Goal: Task Accomplishment & Management: Use online tool/utility

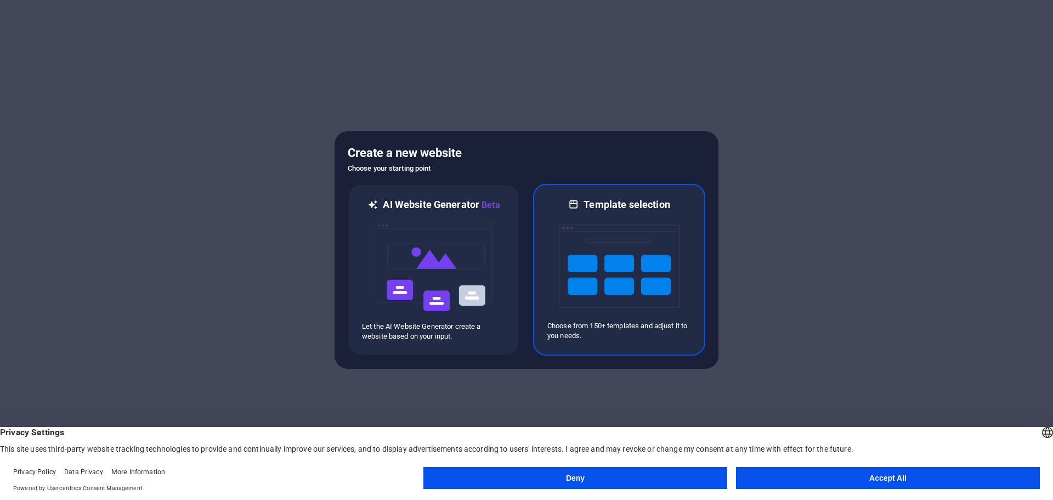
click at [609, 262] on img at bounding box center [619, 266] width 121 height 110
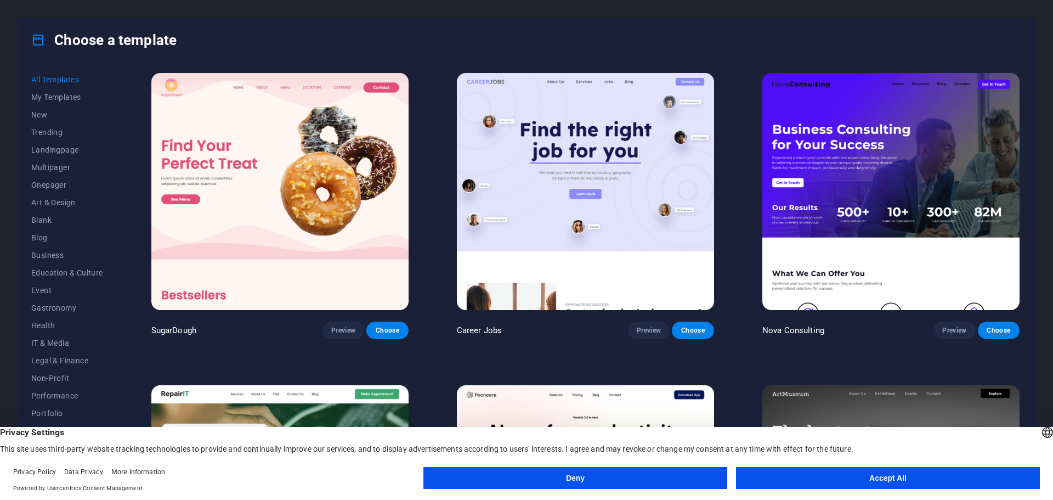
click at [857, 471] on button "Accept All" at bounding box center [888, 478] width 304 height 22
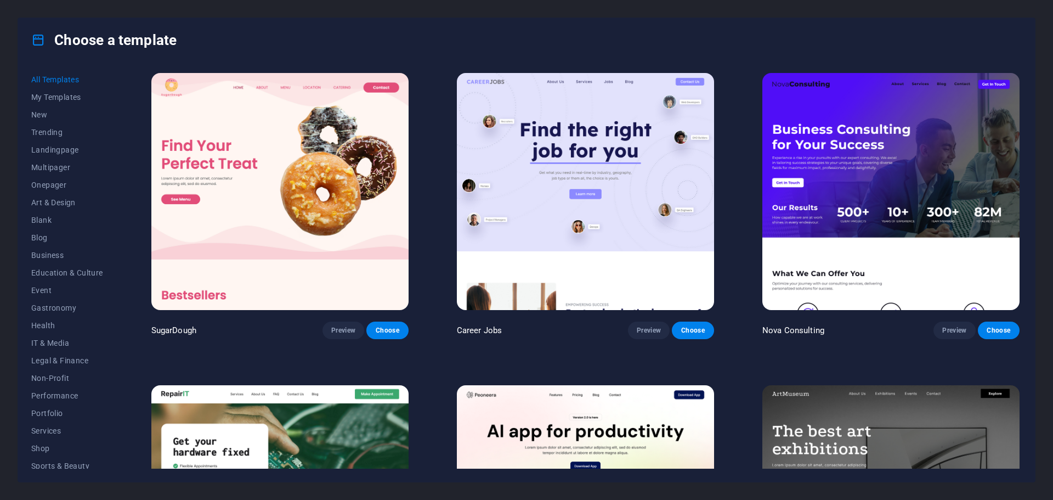
click at [321, 169] on img at bounding box center [279, 191] width 257 height 237
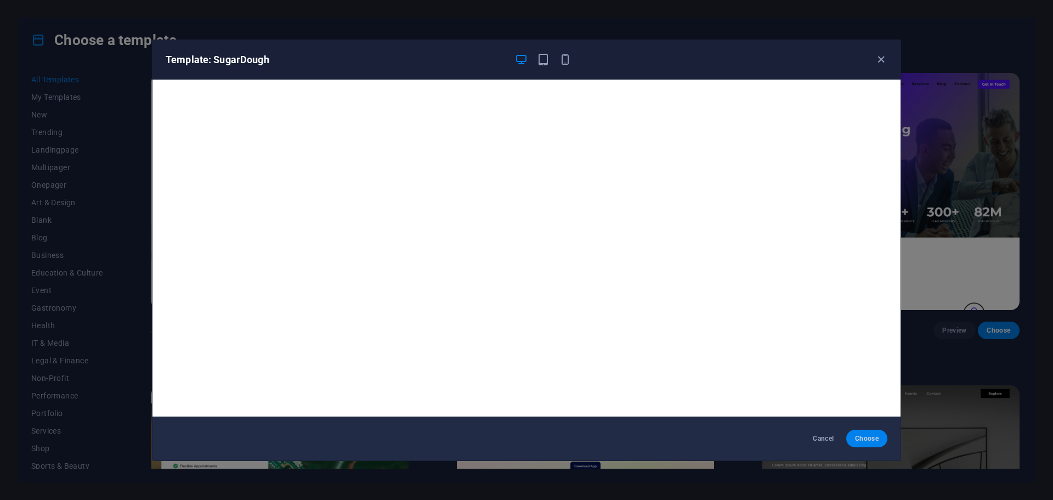
click at [857, 439] on span "Choose" at bounding box center [867, 438] width 24 height 9
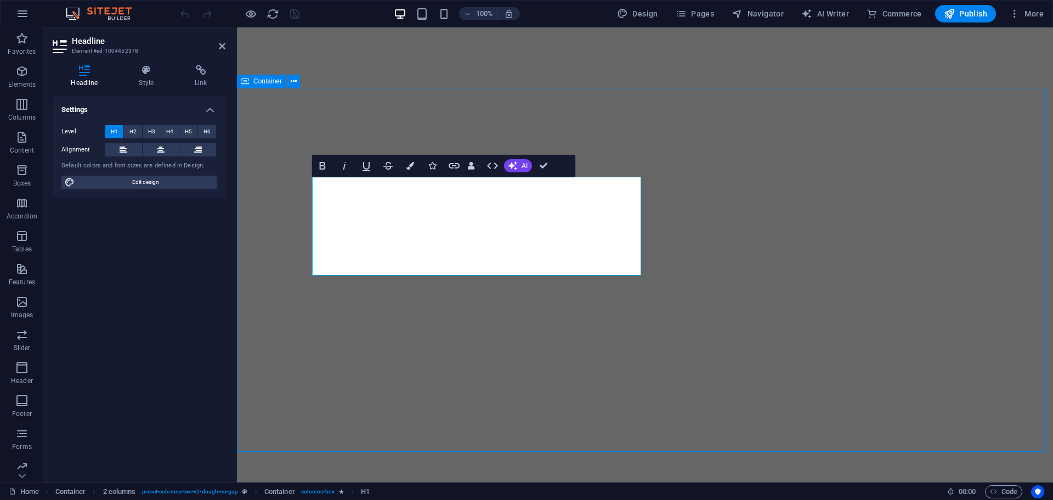
select select "vh"
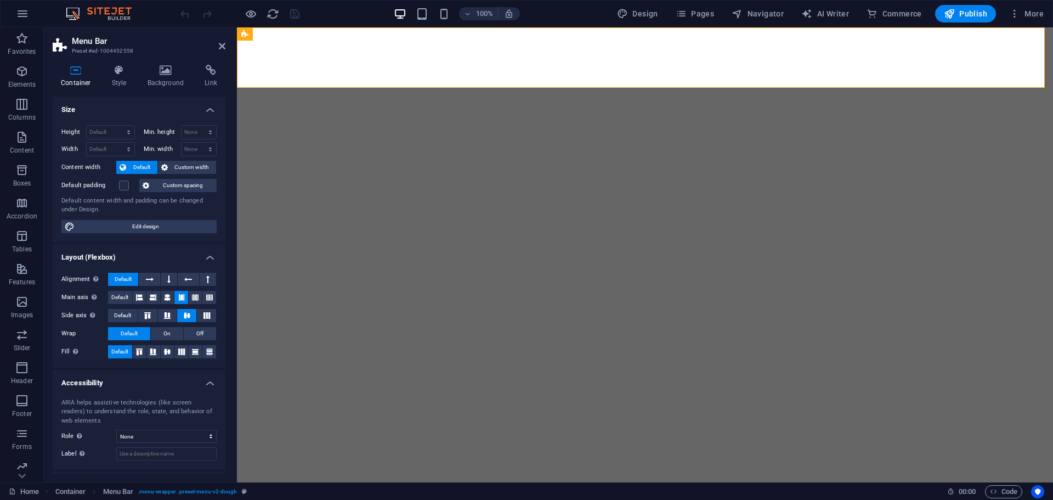
click at [218, 45] on h2 "Menu Bar" at bounding box center [149, 41] width 154 height 10
click at [223, 43] on icon at bounding box center [222, 46] width 7 height 9
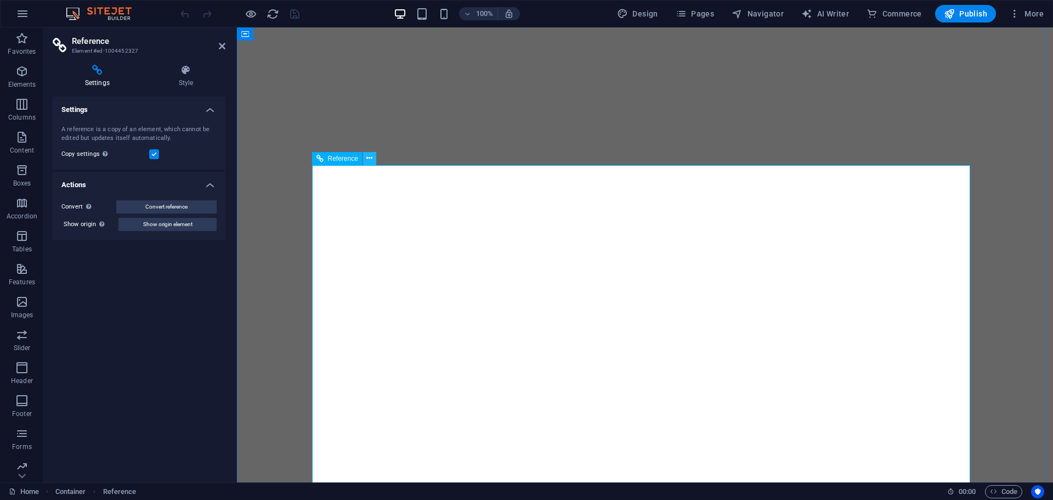
click at [370, 157] on icon at bounding box center [369, 158] width 6 height 12
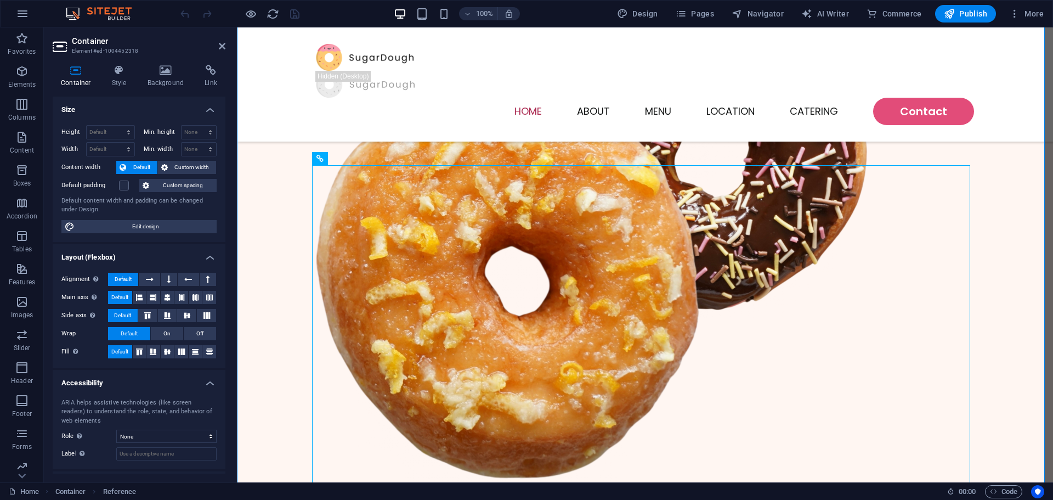
click at [165, 64] on div "Container Style Background Link Size Height Default px rem % vh vw Min. height …" at bounding box center [139, 269] width 190 height 426
click at [168, 75] on icon at bounding box center [165, 70] width 53 height 11
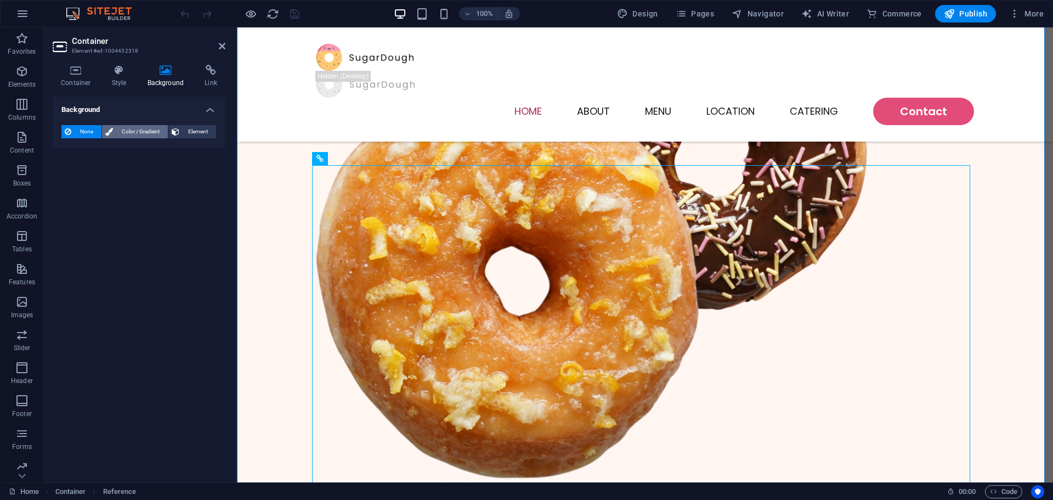
click at [145, 132] on span "Color / Gradient" at bounding box center [140, 131] width 48 height 13
click at [75, 129] on span "None" at bounding box center [87, 131] width 24 height 13
click at [177, 135] on icon at bounding box center [176, 131] width 8 height 13
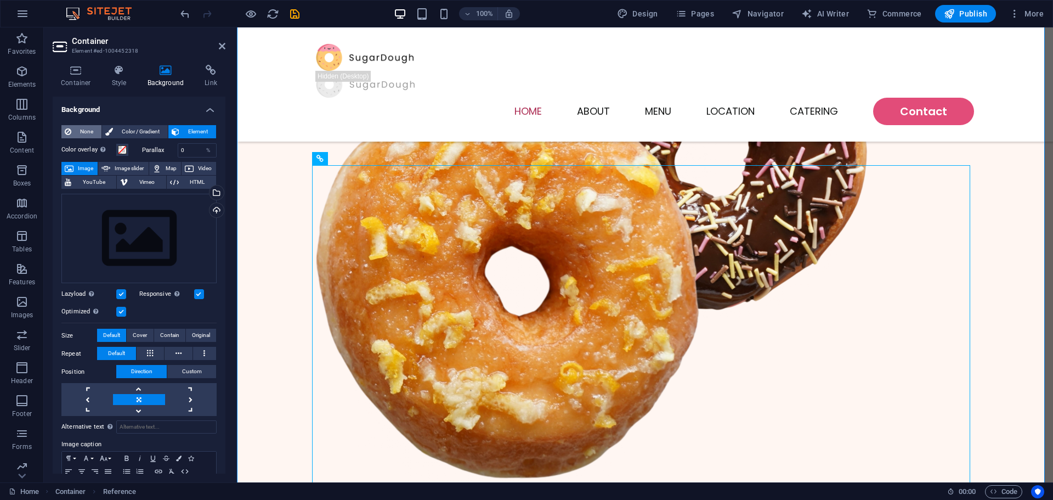
click at [89, 130] on span "None" at bounding box center [87, 131] width 24 height 13
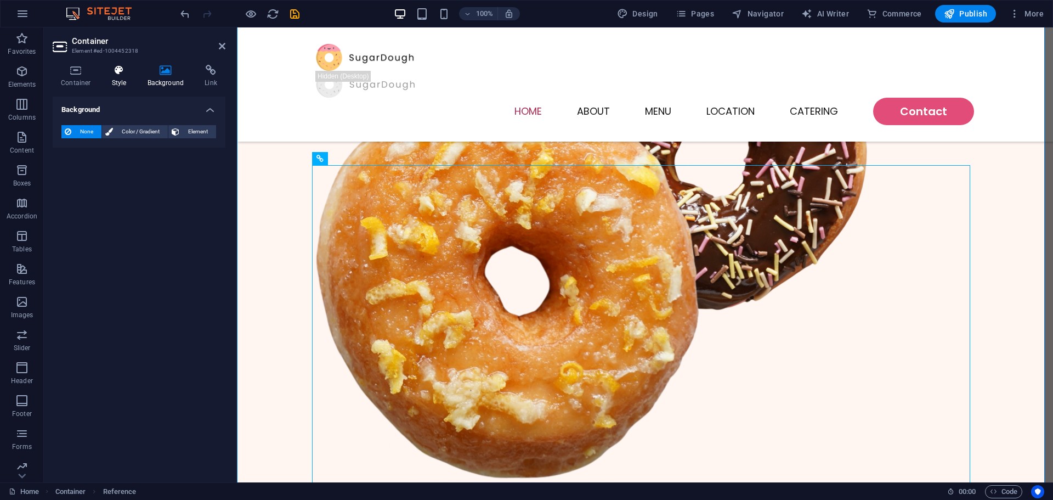
click at [112, 71] on icon at bounding box center [119, 70] width 31 height 11
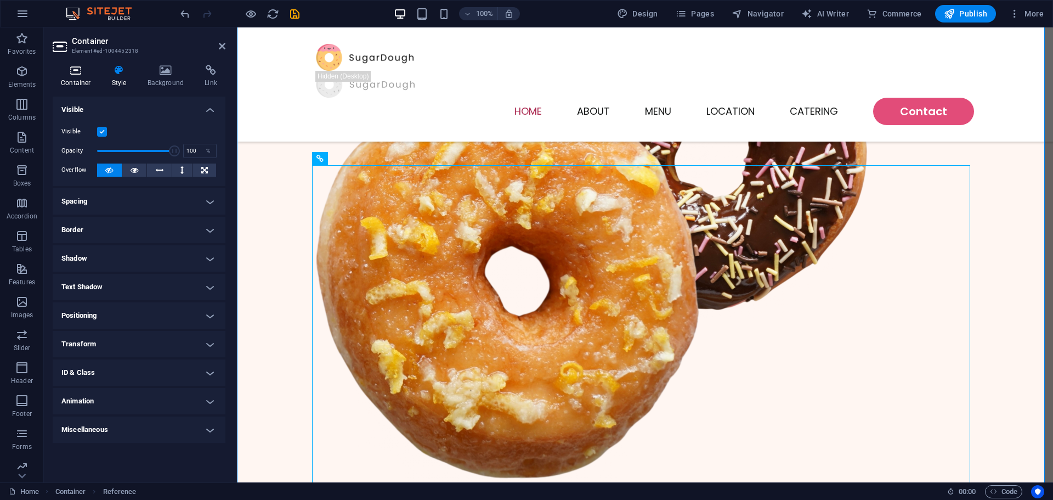
click at [83, 67] on icon at bounding box center [76, 70] width 47 height 11
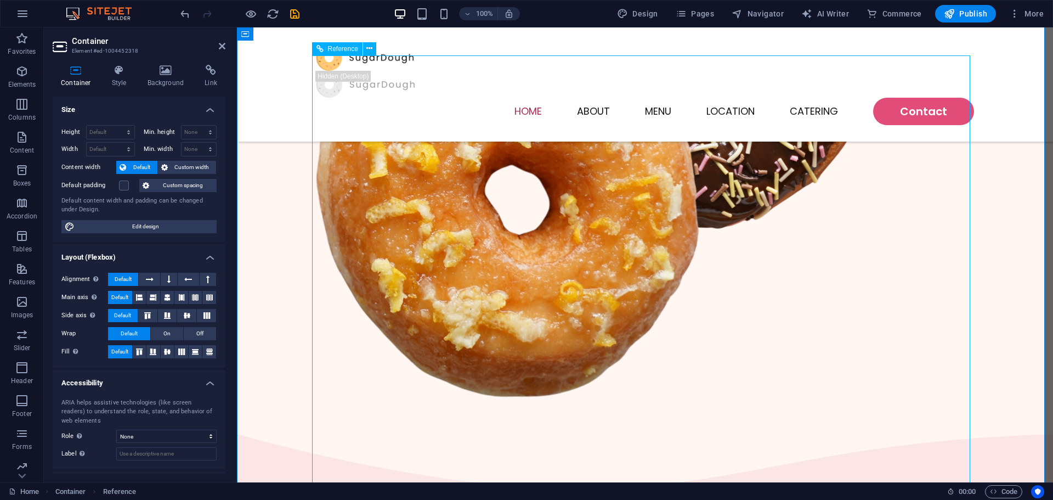
scroll to position [451, 0]
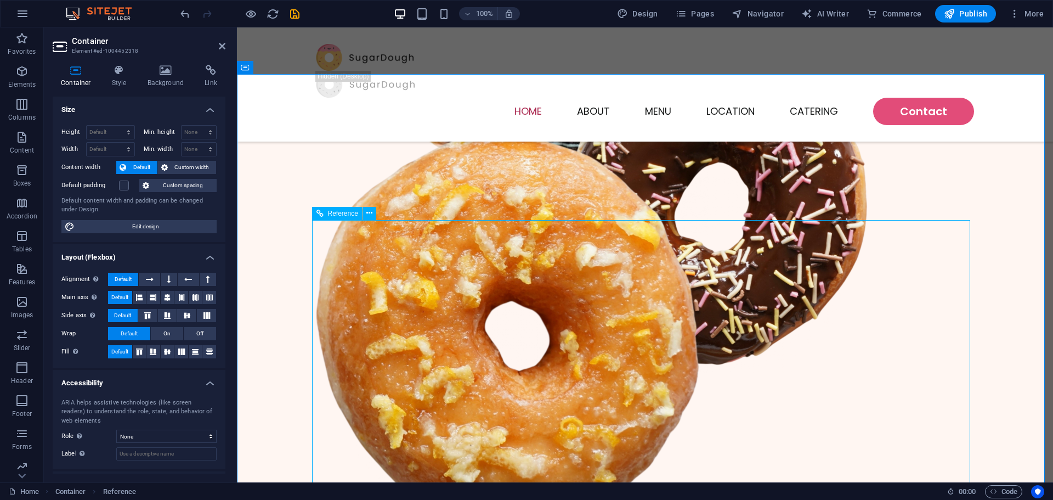
click at [329, 213] on span "Reference" at bounding box center [343, 213] width 30 height 7
click at [373, 210] on button at bounding box center [369, 213] width 13 height 13
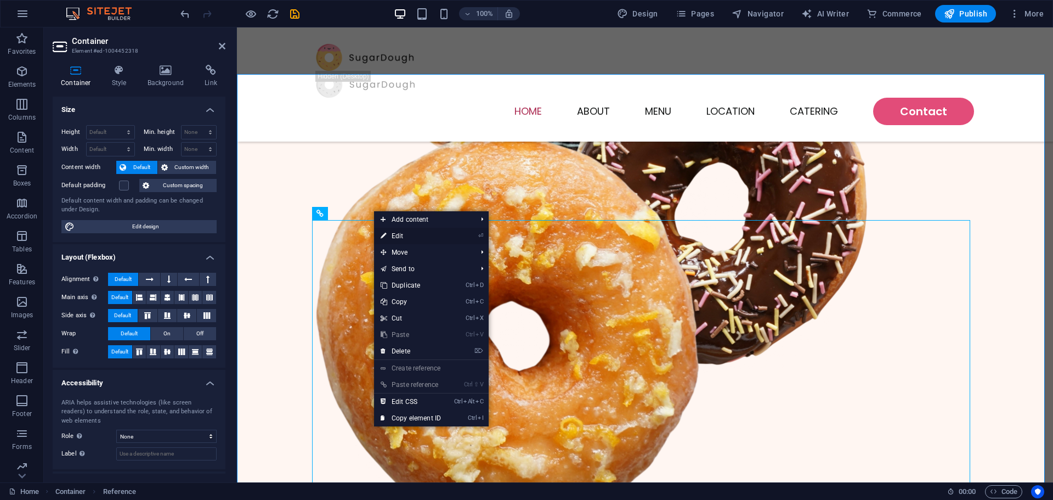
click at [412, 233] on link "⏎ Edit" at bounding box center [411, 236] width 74 height 16
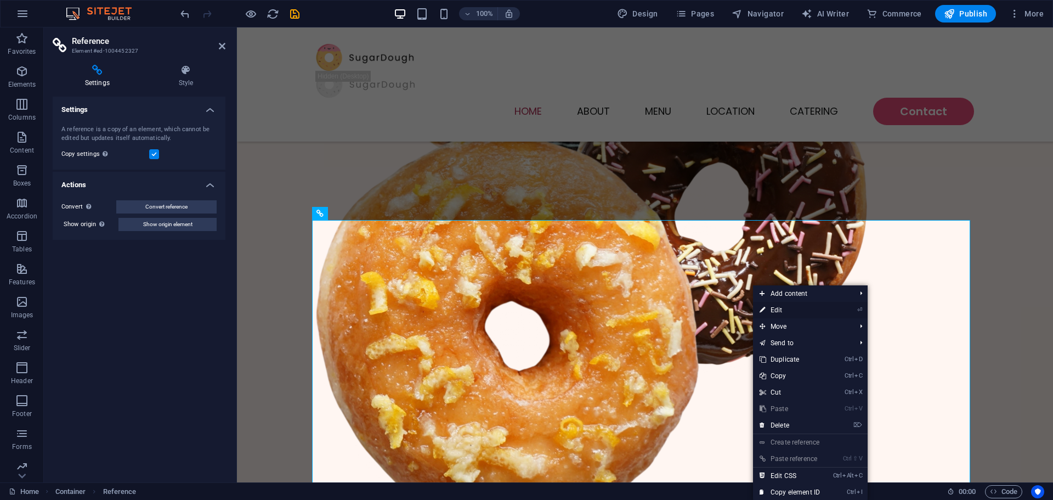
click at [768, 311] on link "⏎ Edit" at bounding box center [790, 310] width 74 height 16
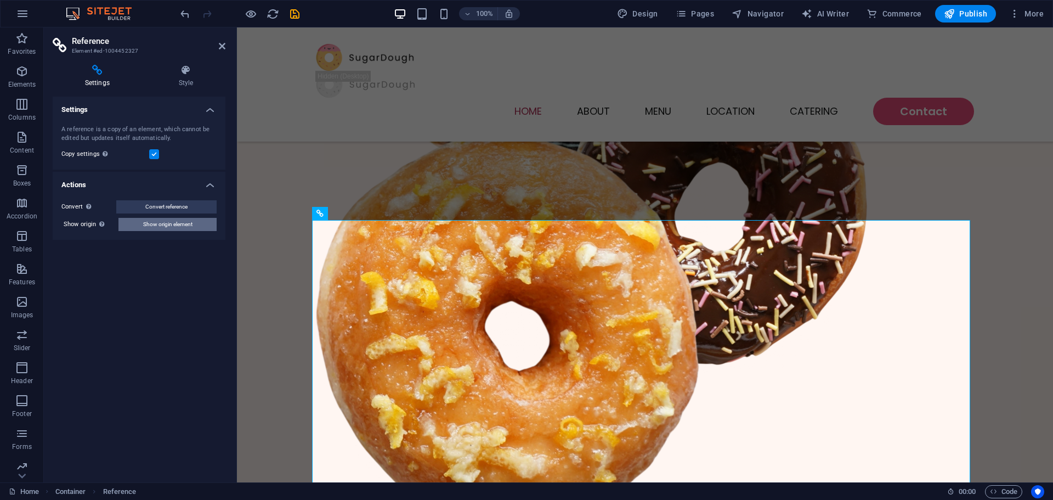
click at [173, 223] on span "Show origin element" at bounding box center [167, 224] width 49 height 13
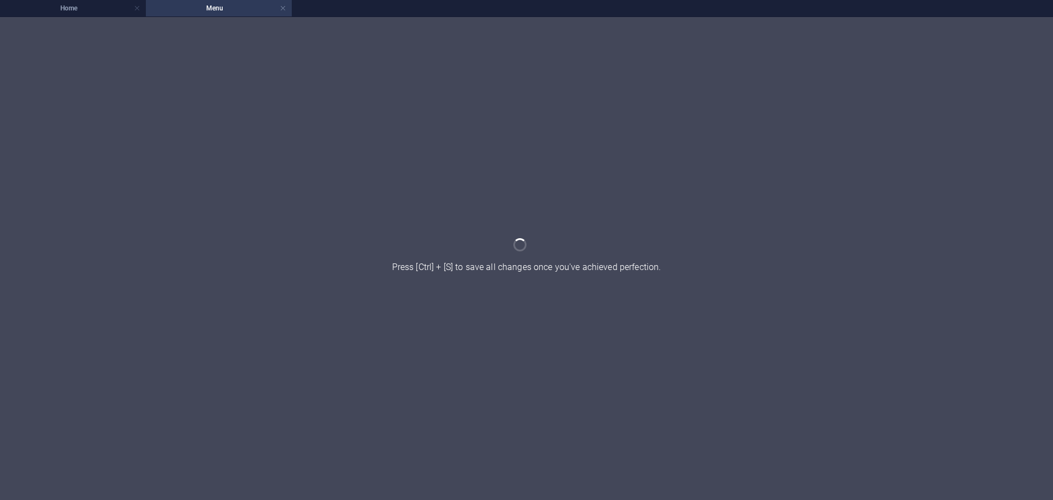
scroll to position [0, 0]
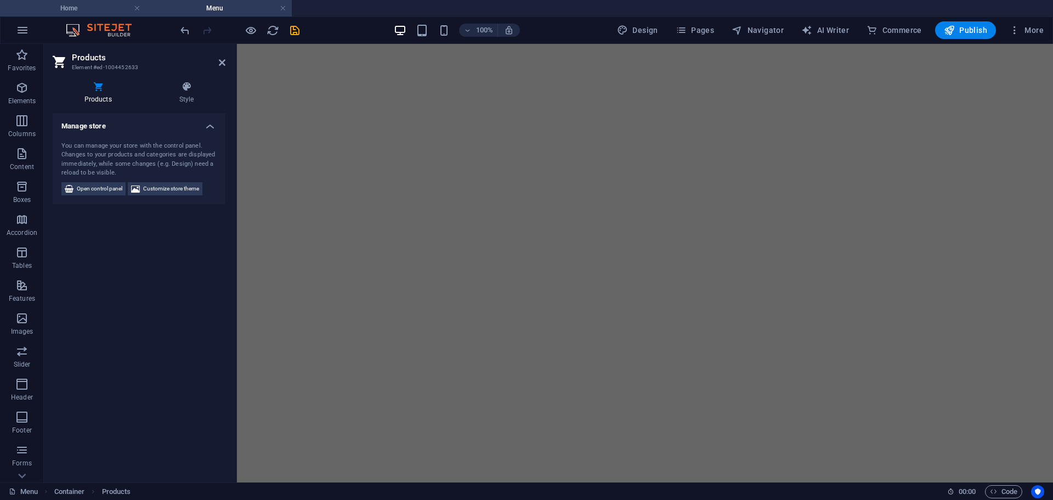
click at [101, 12] on h4 "Home" at bounding box center [73, 8] width 146 height 12
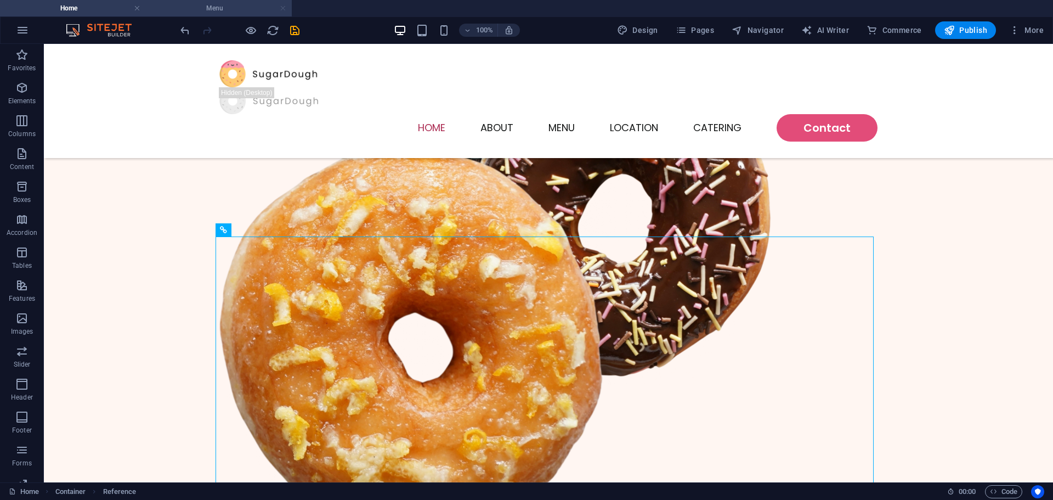
click at [281, 7] on link at bounding box center [283, 8] width 7 height 10
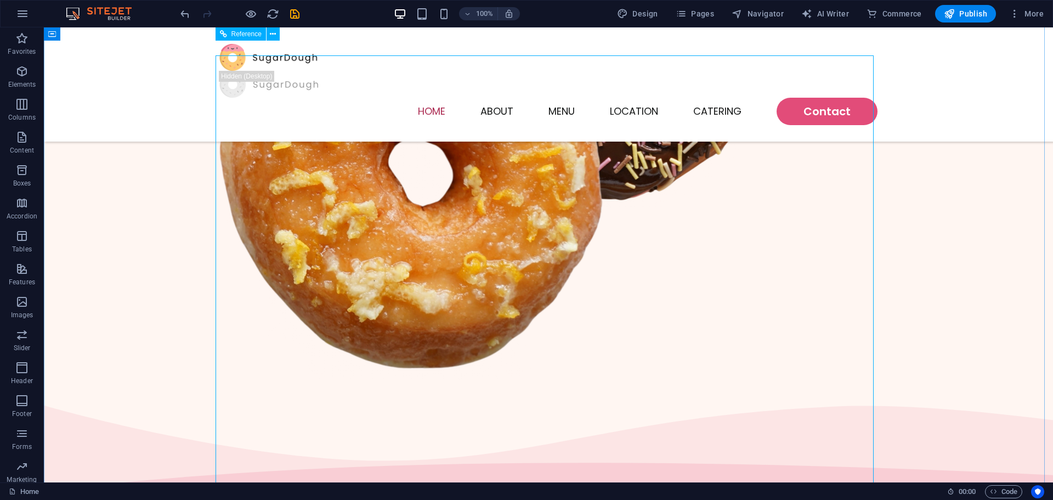
scroll to position [561, 0]
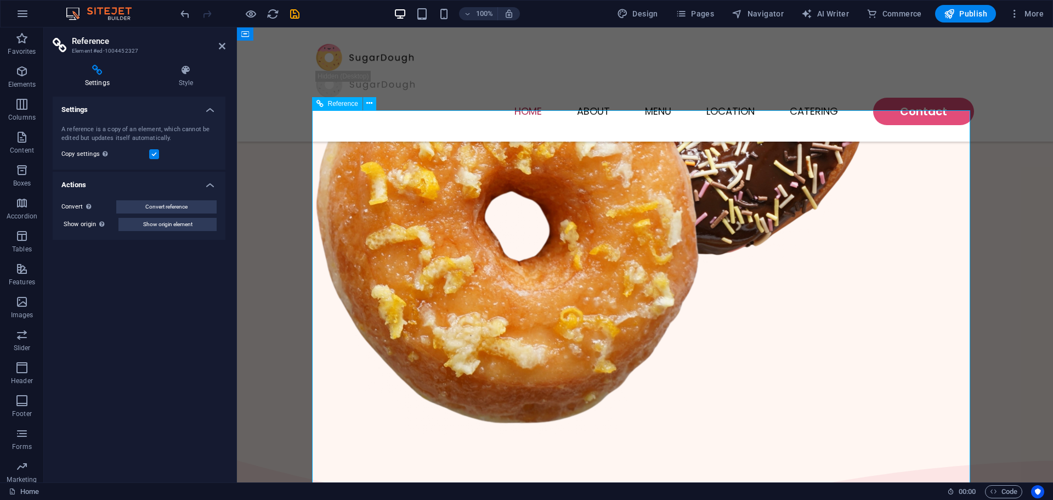
click at [224, 45] on icon at bounding box center [222, 46] width 7 height 9
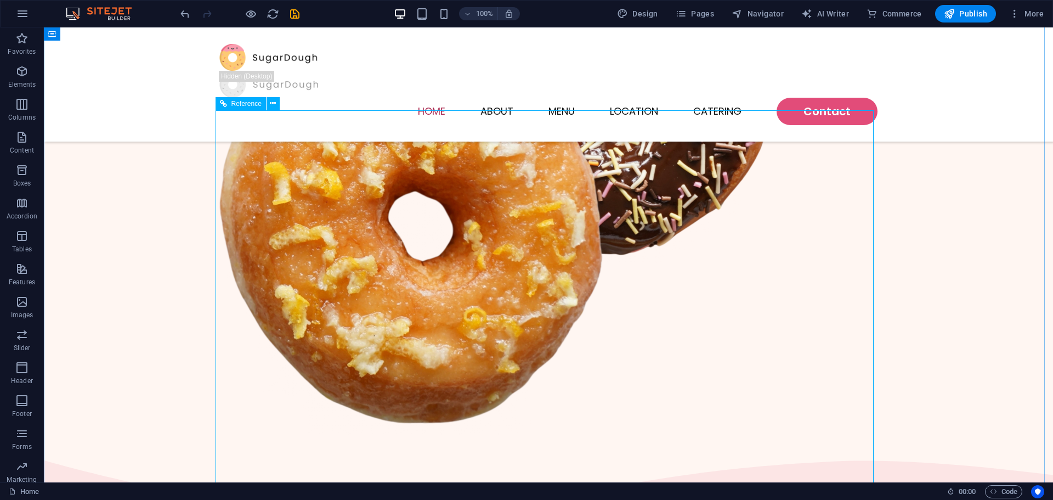
click at [276, 106] on icon at bounding box center [273, 104] width 6 height 12
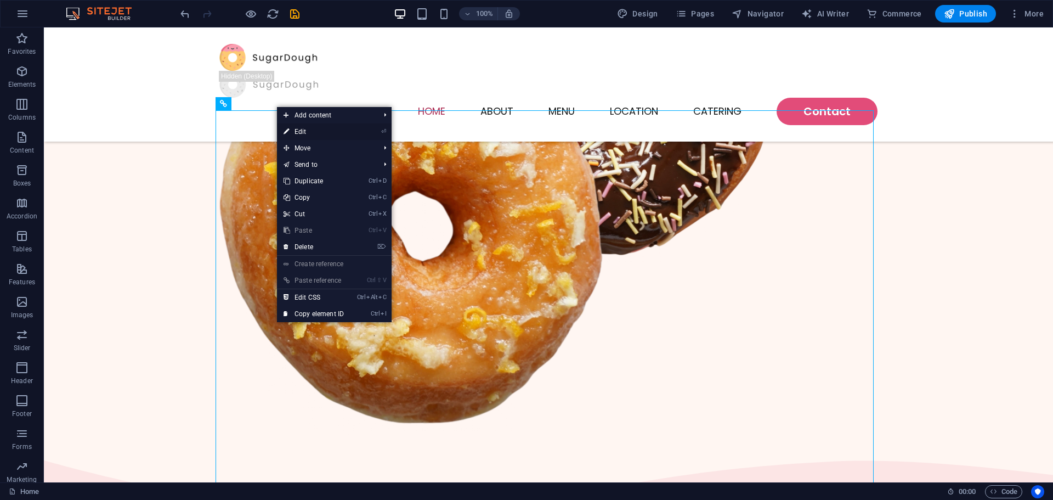
click at [307, 133] on link "⏎ Edit" at bounding box center [314, 131] width 74 height 16
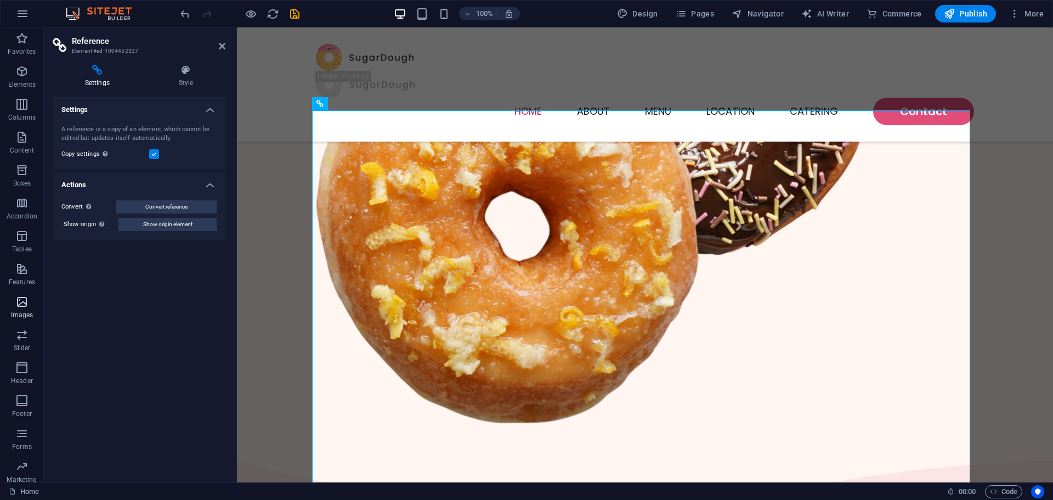
click at [20, 299] on icon "button" at bounding box center [21, 301] width 13 height 13
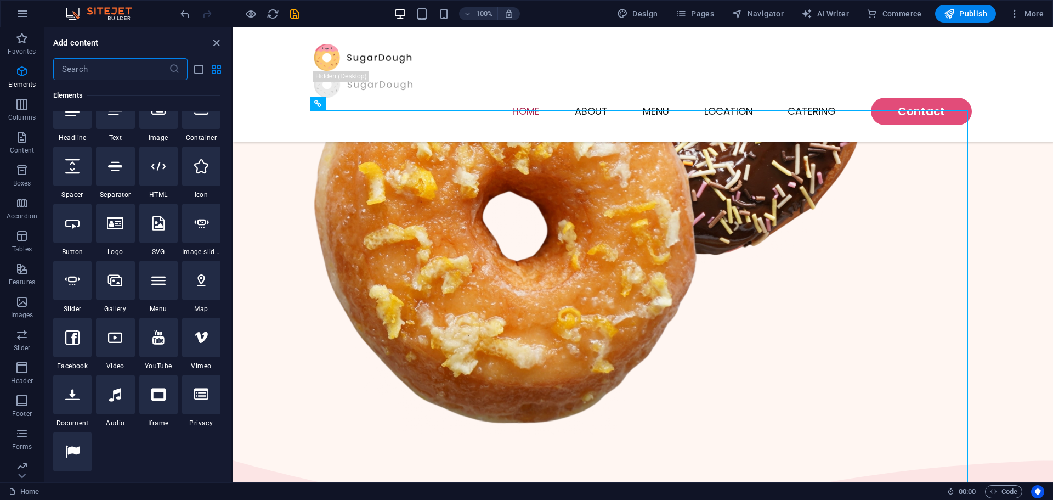
scroll to position [0, 0]
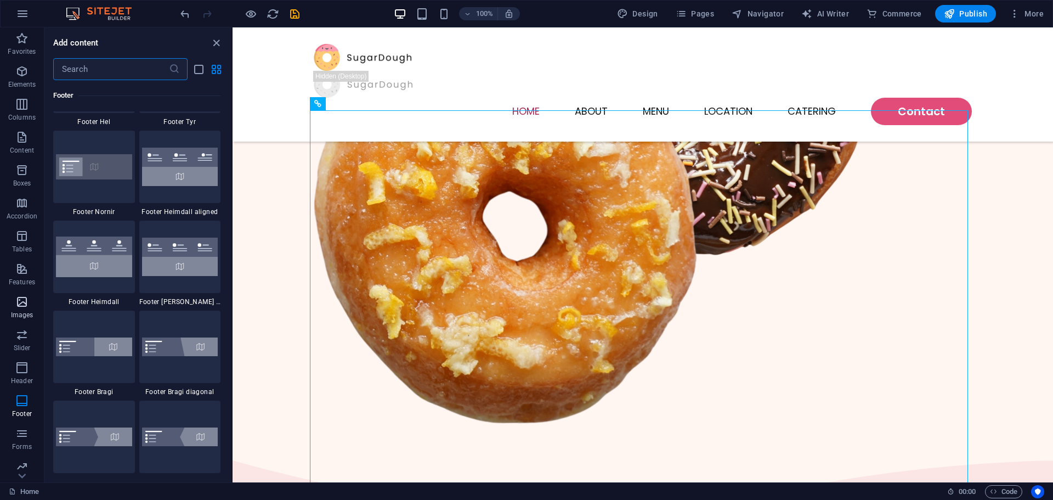
click at [20, 300] on icon "button" at bounding box center [21, 301] width 13 height 13
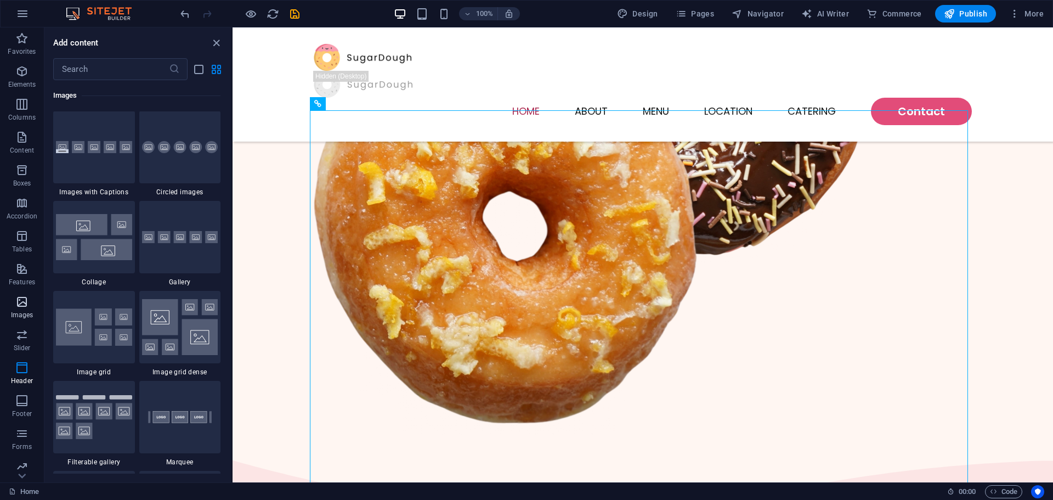
scroll to position [5562, 0]
click at [327, 53] on div at bounding box center [643, 57] width 658 height 27
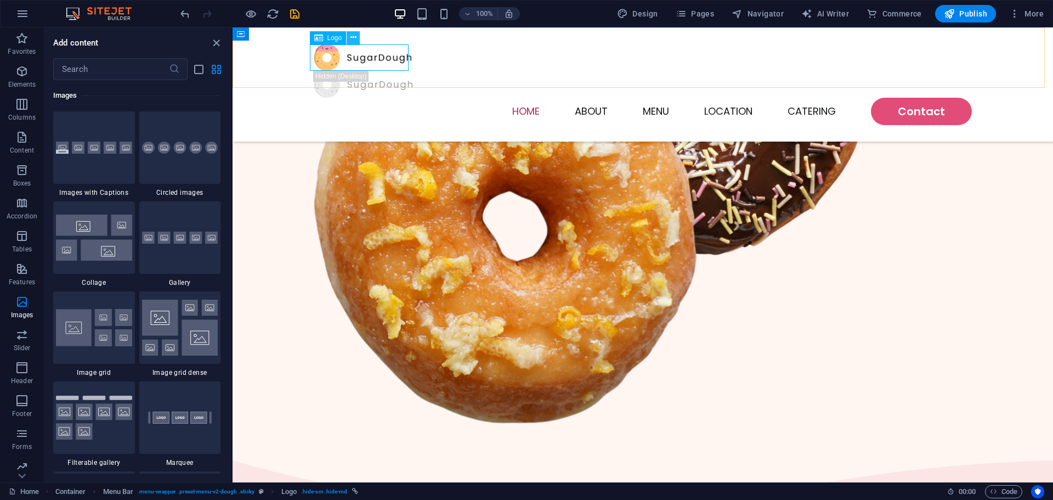
click at [357, 36] on button at bounding box center [353, 37] width 13 height 13
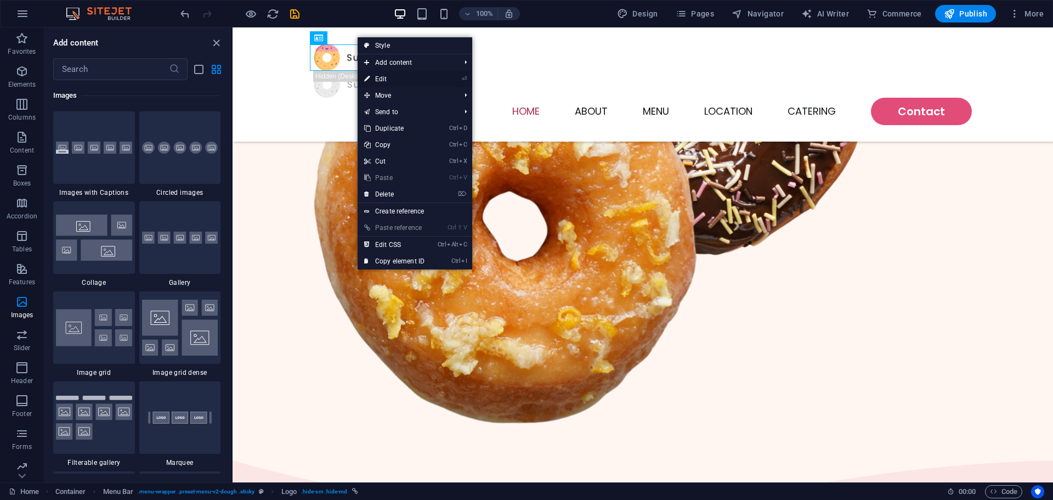
click at [376, 83] on link "⏎ Edit" at bounding box center [395, 79] width 74 height 16
select select "px"
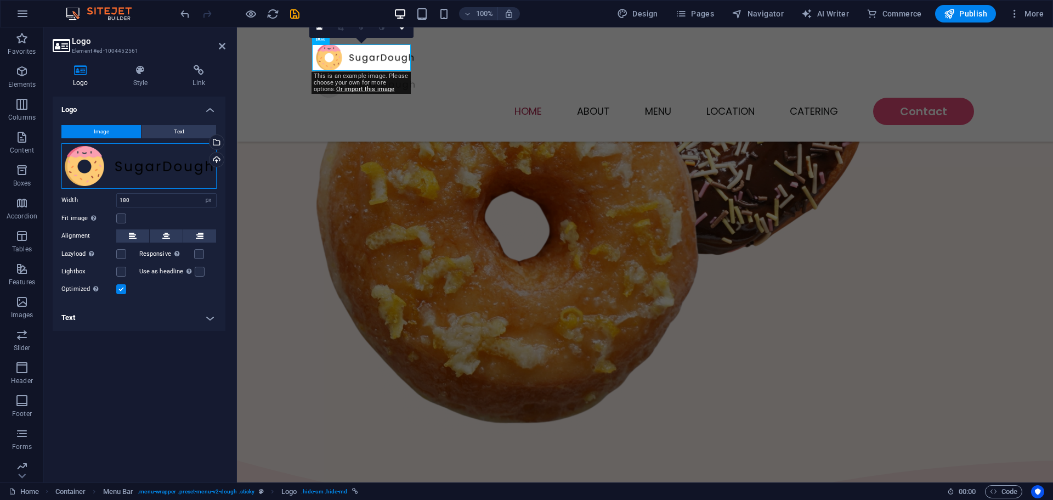
click at [83, 163] on div "Drag files here, click to choose files or select files from Files or our free s…" at bounding box center [138, 166] width 155 height 46
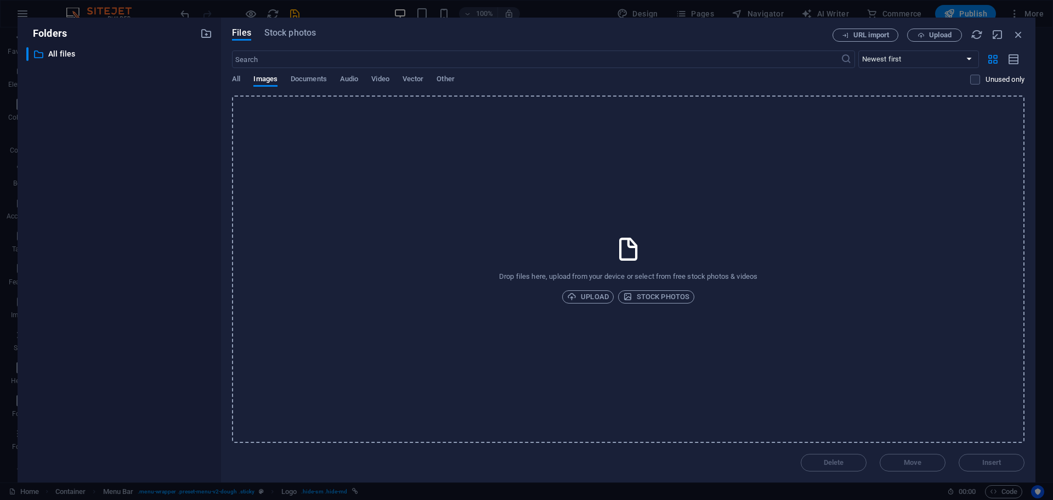
scroll to position [549, 0]
click at [574, 295] on icon "button" at bounding box center [571, 296] width 9 height 9
drag, startPoint x: 1014, startPoint y: 36, endPoint x: 771, endPoint y: 12, distance: 243.7
click at [1014, 36] on icon "button" at bounding box center [1019, 35] width 12 height 12
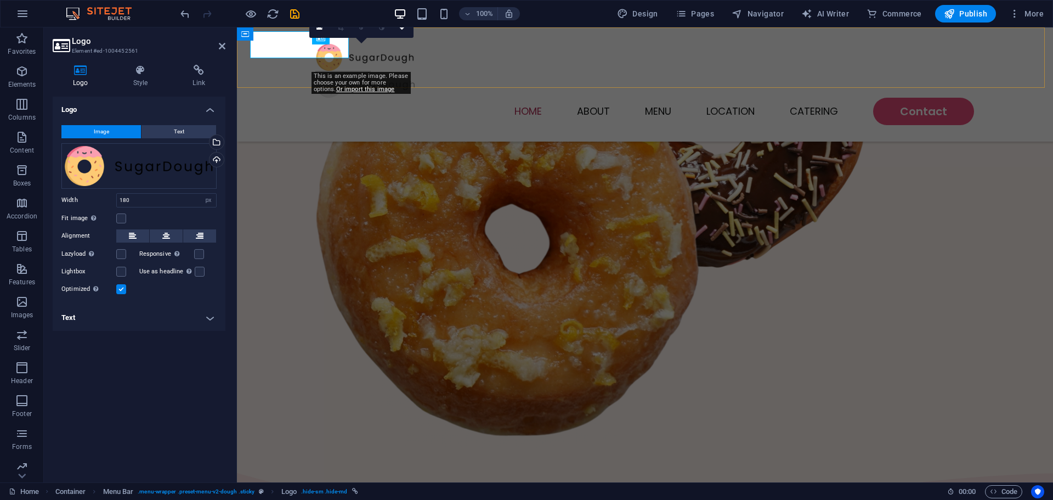
scroll to position [561, 0]
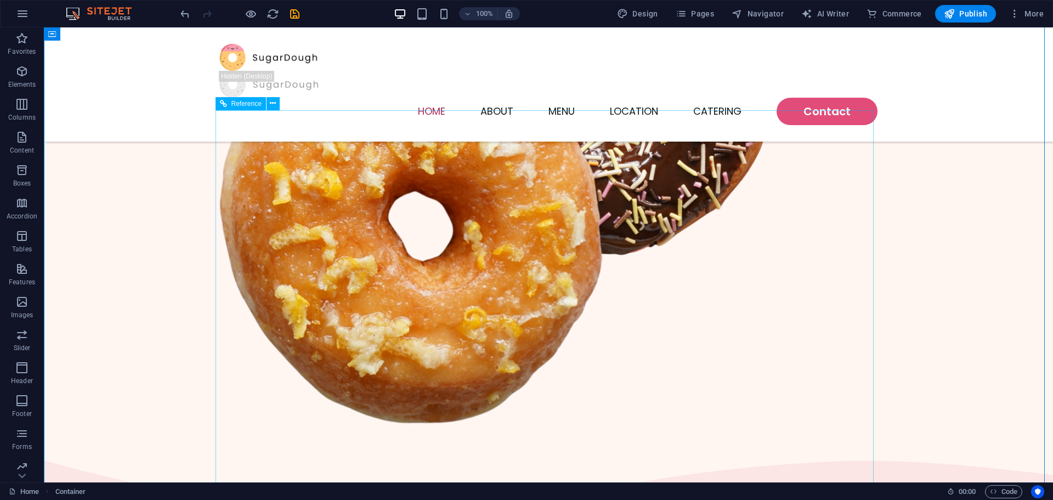
click at [272, 100] on icon at bounding box center [273, 104] width 6 height 12
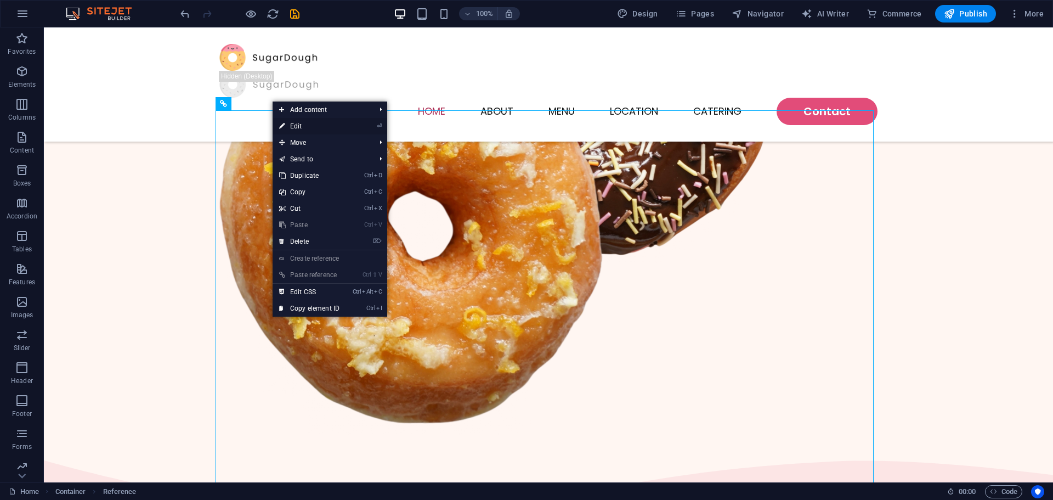
click at [291, 126] on link "⏎ Edit" at bounding box center [310, 126] width 74 height 16
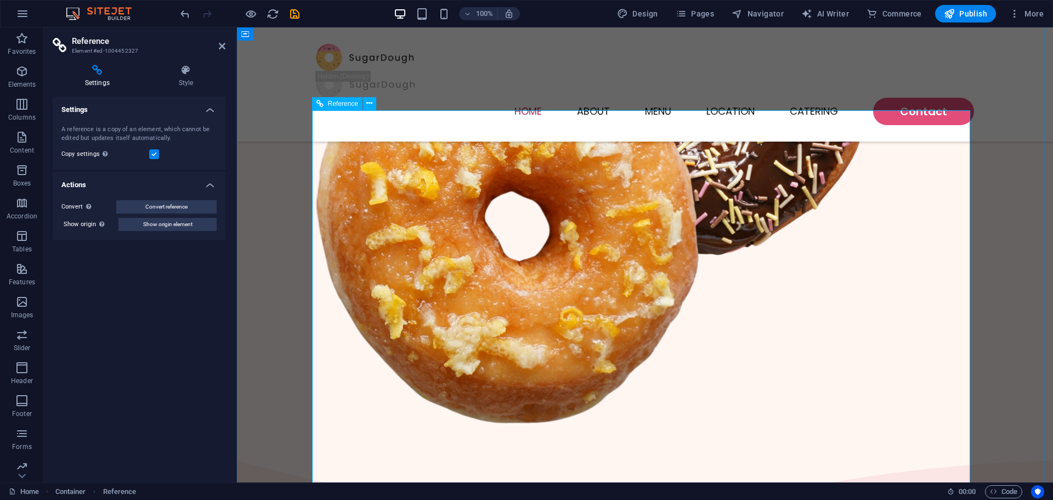
click at [185, 78] on h4 "Style" at bounding box center [185, 76] width 79 height 23
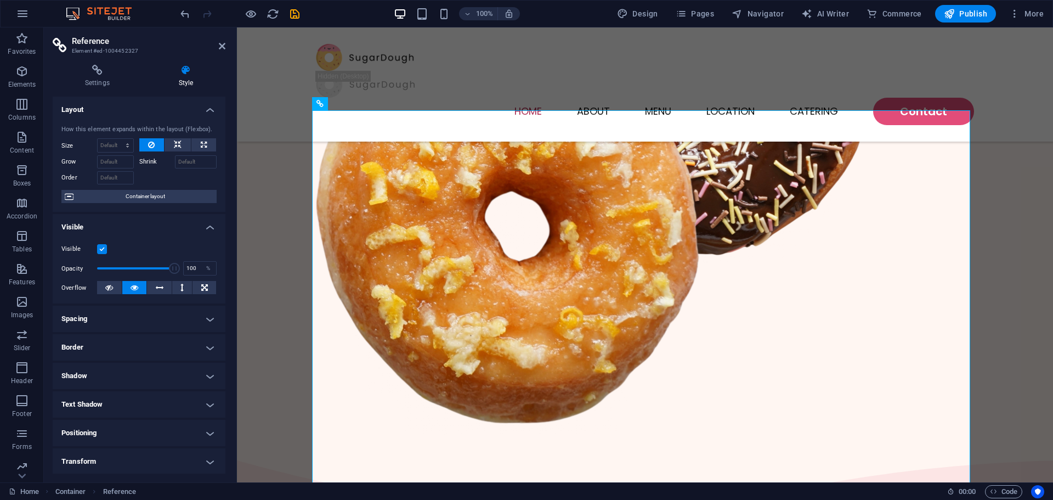
drag, startPoint x: 222, startPoint y: 161, endPoint x: 220, endPoint y: 217, distance: 56.5
click at [220, 217] on ul "Layout How this element expands within the layout (Flexbox). Size Default auto …" at bounding box center [139, 329] width 173 height 464
drag, startPoint x: 222, startPoint y: 213, endPoint x: 223, endPoint y: 251, distance: 37.3
click at [223, 251] on div "Layout How this element expands within the layout (Flexbox). Size Default auto …" at bounding box center [139, 285] width 173 height 377
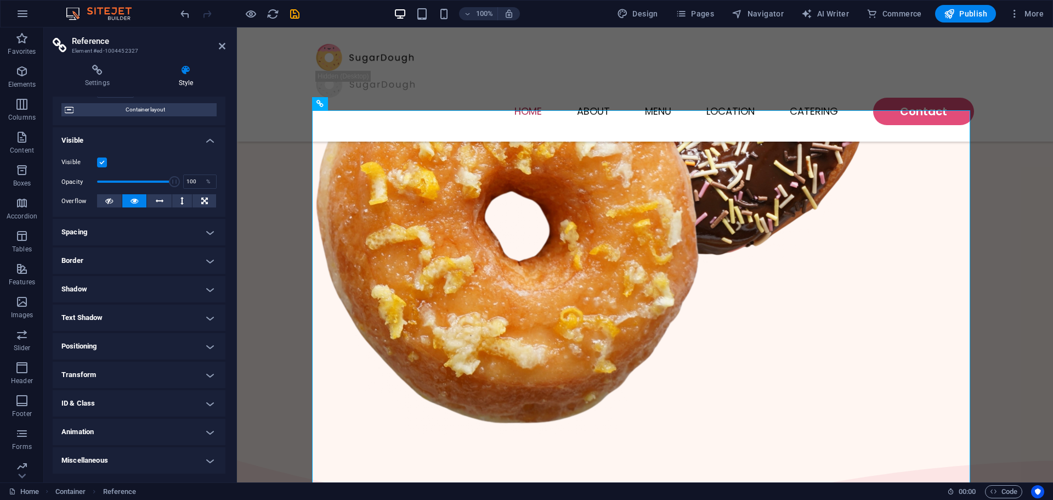
scroll to position [0, 0]
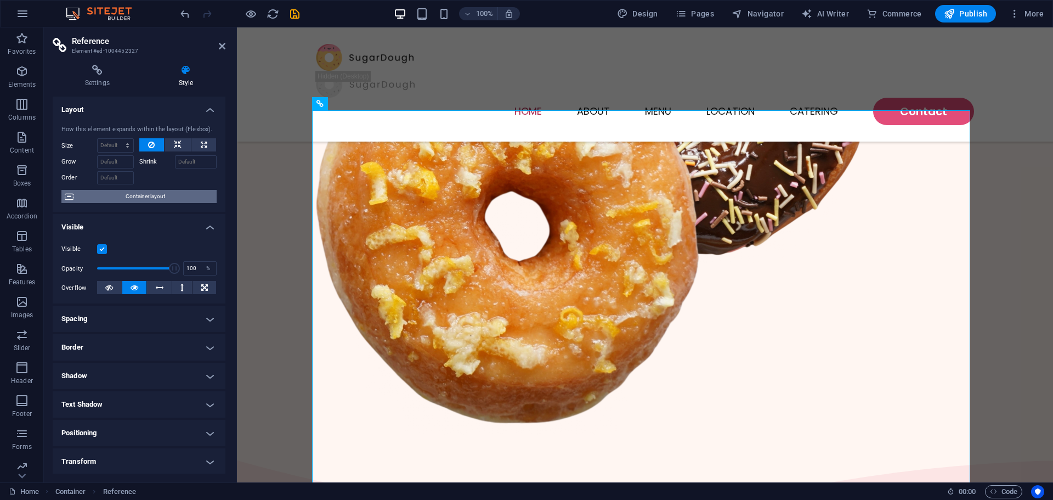
click at [176, 199] on span "Container layout" at bounding box center [145, 196] width 137 height 13
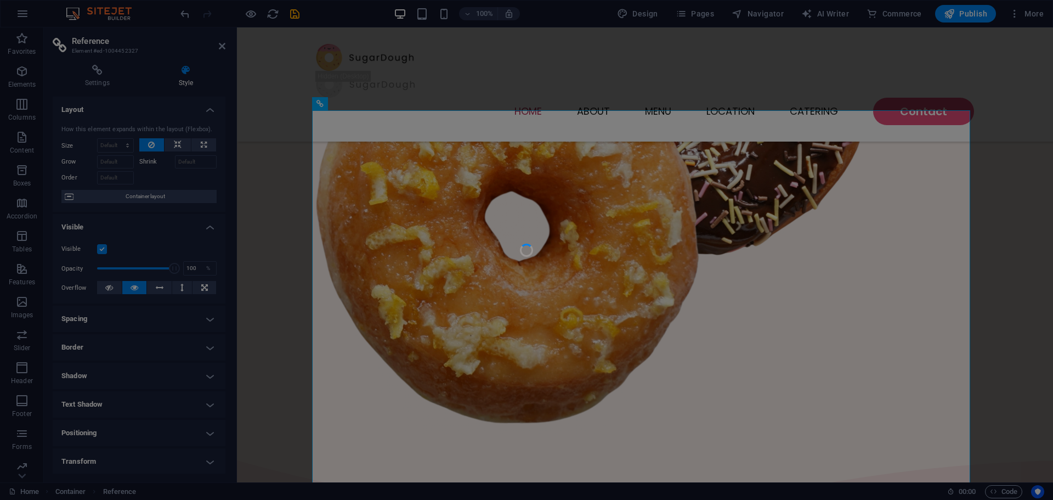
click at [539, 195] on div at bounding box center [526, 250] width 1053 height 500
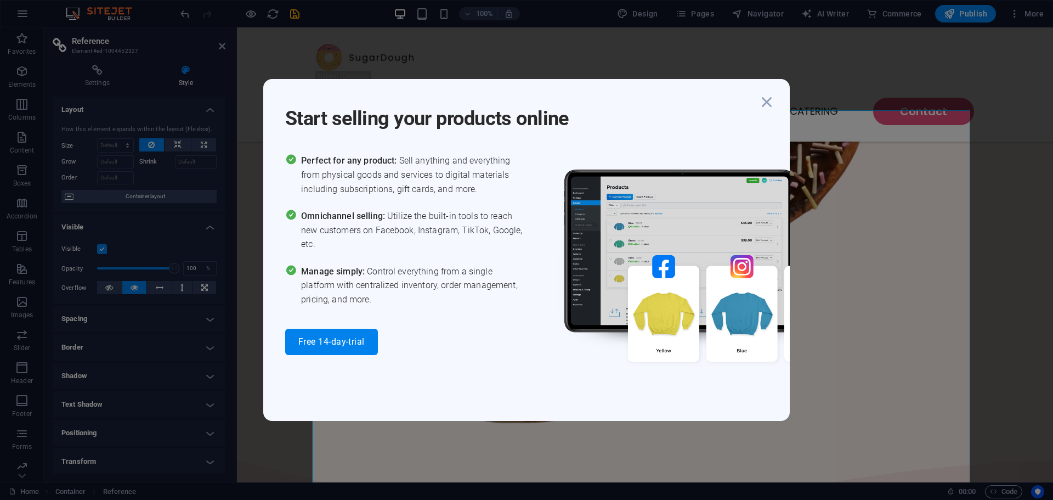
click at [539, 195] on div "Start selling your products online Perfect for any product: Sell anything and e…" at bounding box center [526, 249] width 527 height 341
click at [767, 103] on icon "button" at bounding box center [767, 102] width 20 height 20
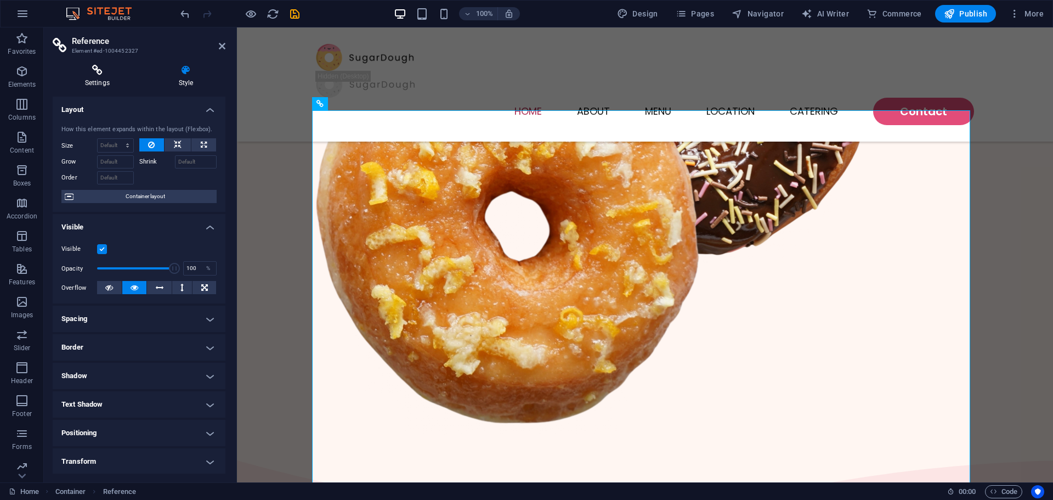
click at [98, 71] on icon at bounding box center [97, 70] width 89 height 11
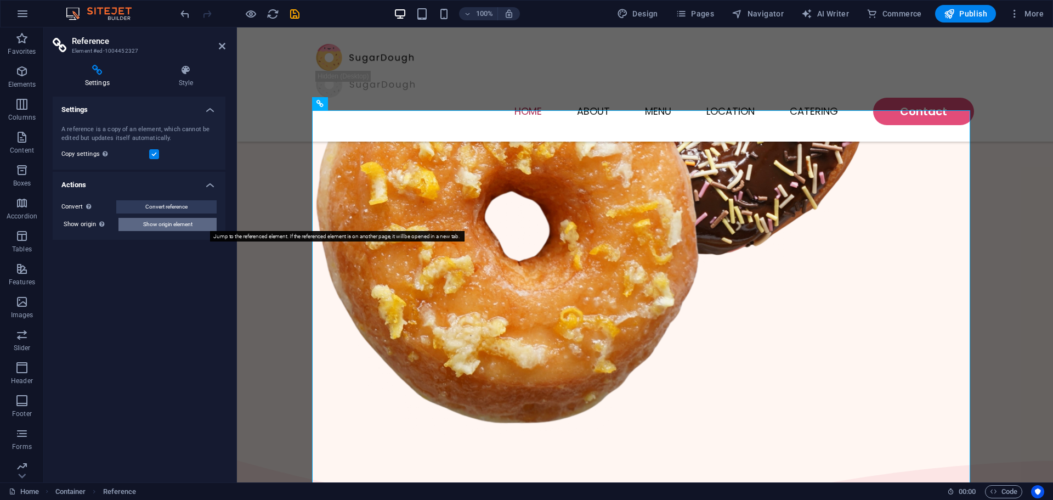
click at [198, 225] on button "Show origin element" at bounding box center [167, 224] width 98 height 13
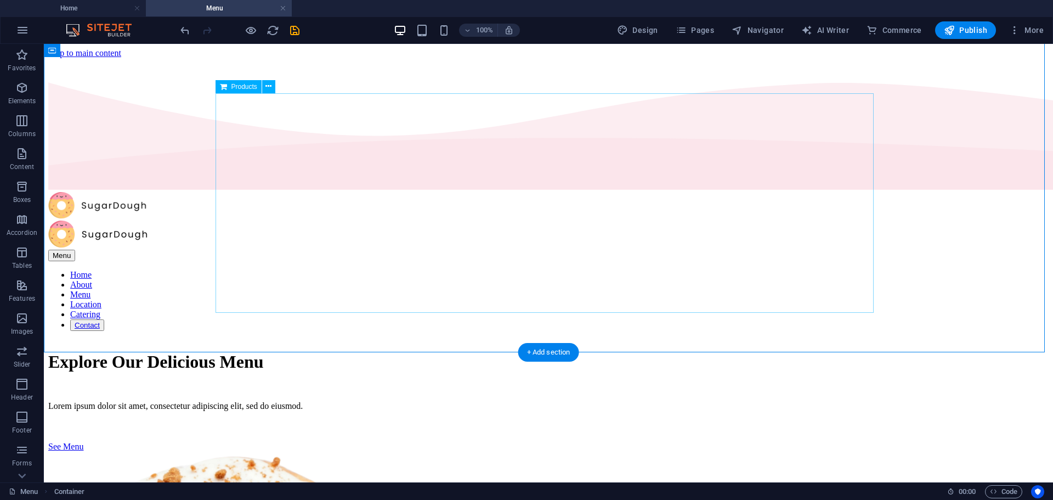
scroll to position [530, 0]
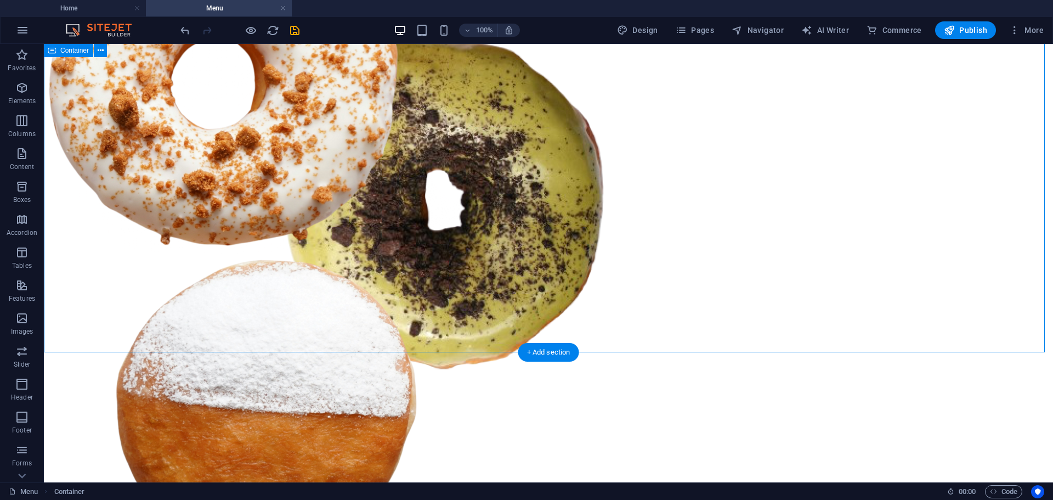
drag, startPoint x: 146, startPoint y: 167, endPoint x: 156, endPoint y: 167, distance: 9.9
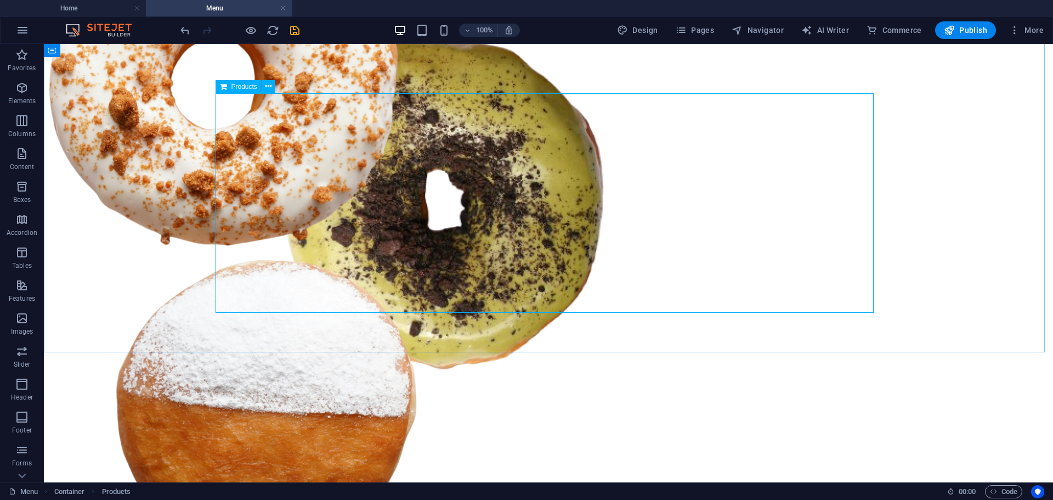
click at [222, 86] on icon at bounding box center [223, 86] width 7 height 13
click at [268, 88] on icon at bounding box center [268, 87] width 6 height 12
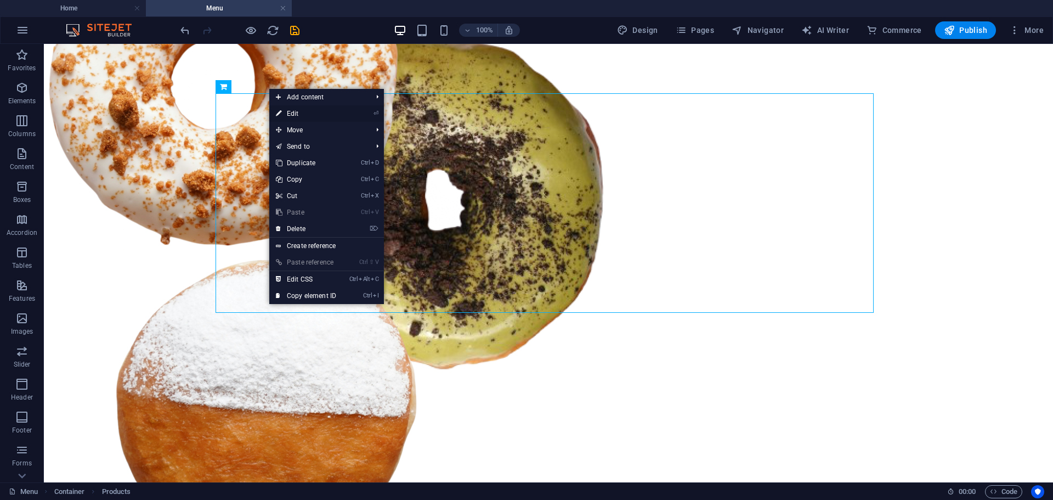
drag, startPoint x: 73, startPoint y: 69, endPoint x: 310, endPoint y: 113, distance: 241.0
click at [310, 113] on link "⏎ Edit" at bounding box center [306, 113] width 74 height 16
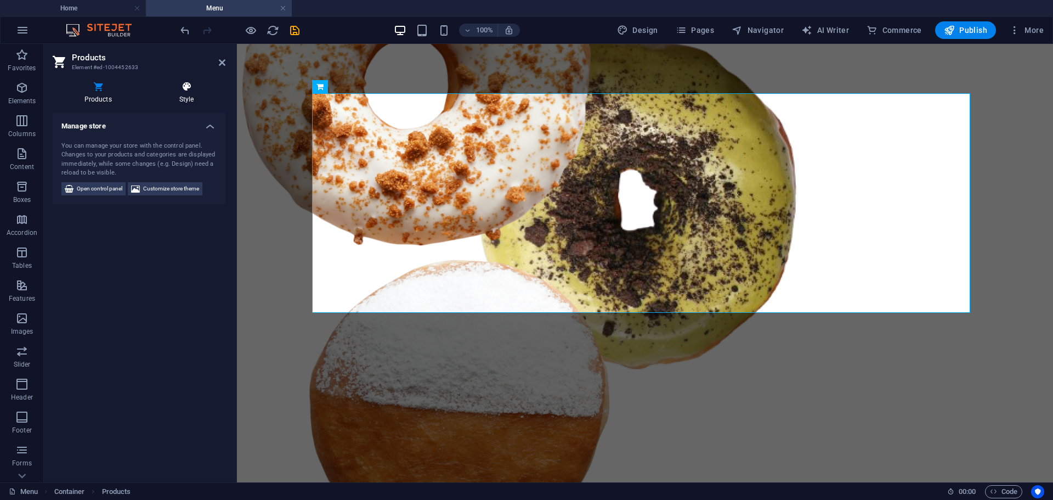
click at [184, 94] on h4 "Style" at bounding box center [187, 92] width 78 height 23
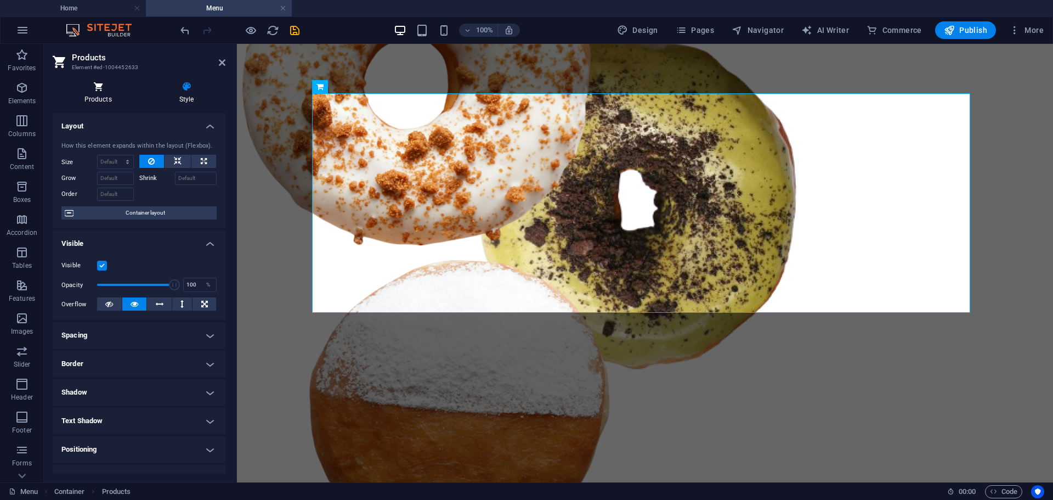
click at [94, 82] on icon at bounding box center [98, 86] width 91 height 11
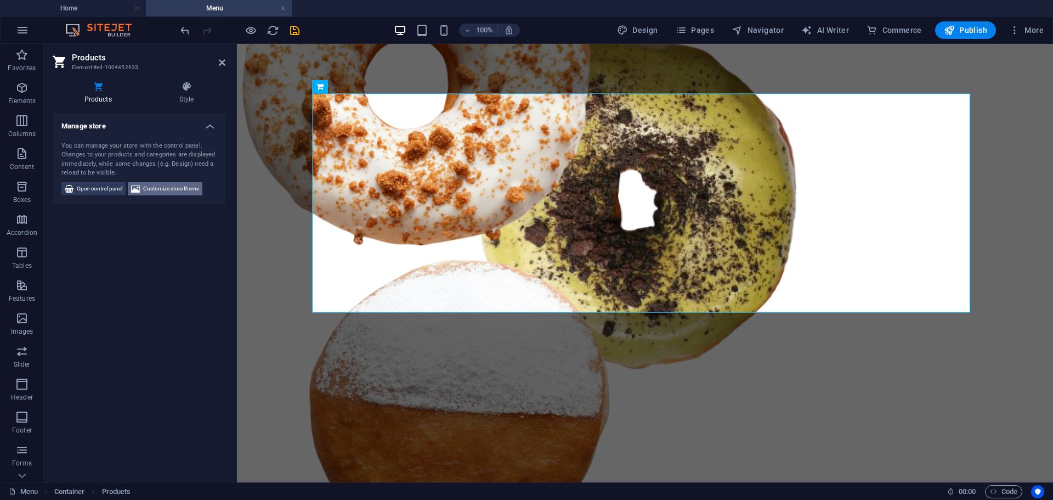
click at [173, 194] on span "Customize store theme" at bounding box center [171, 188] width 56 height 13
select select "rem"
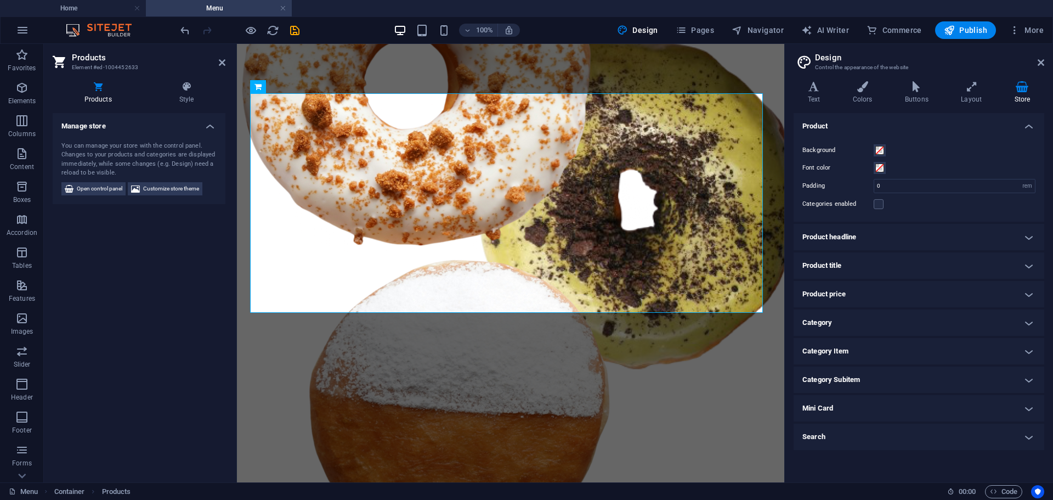
scroll to position [462, 0]
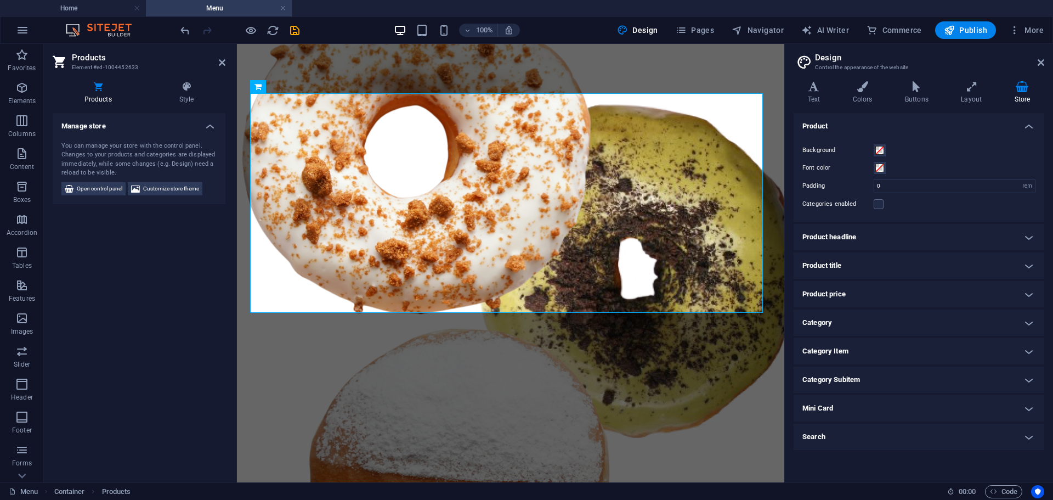
click at [853, 235] on h4 "Product headline" at bounding box center [919, 237] width 251 height 26
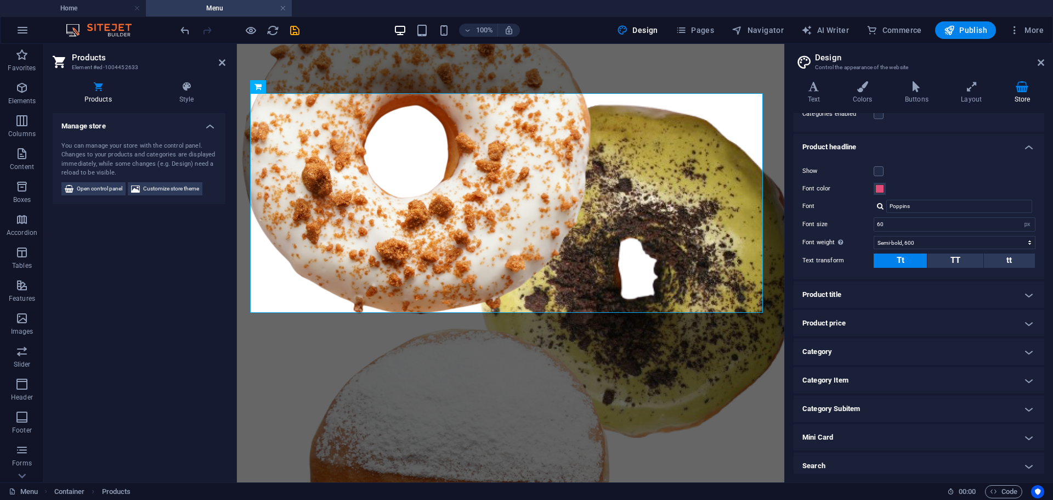
scroll to position [95, 0]
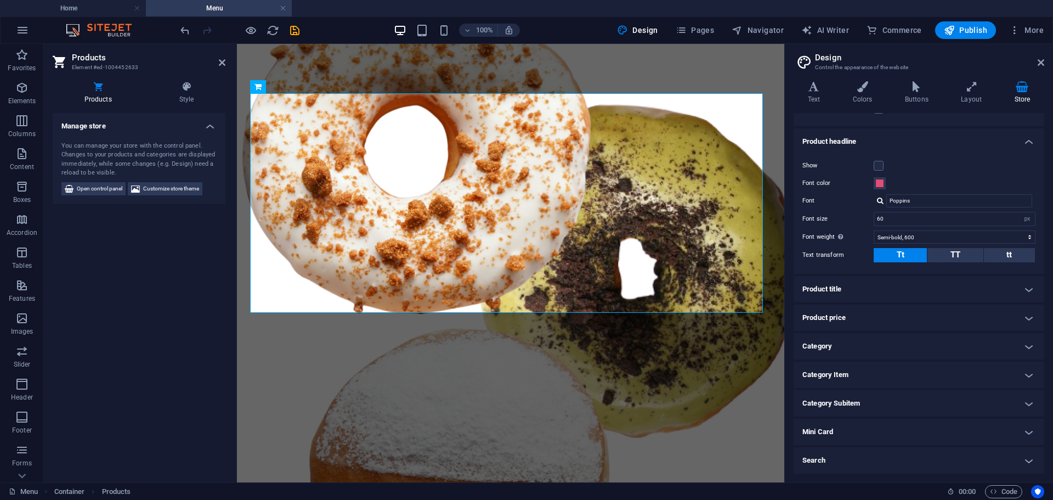
click at [890, 286] on h4 "Product title" at bounding box center [919, 289] width 251 height 26
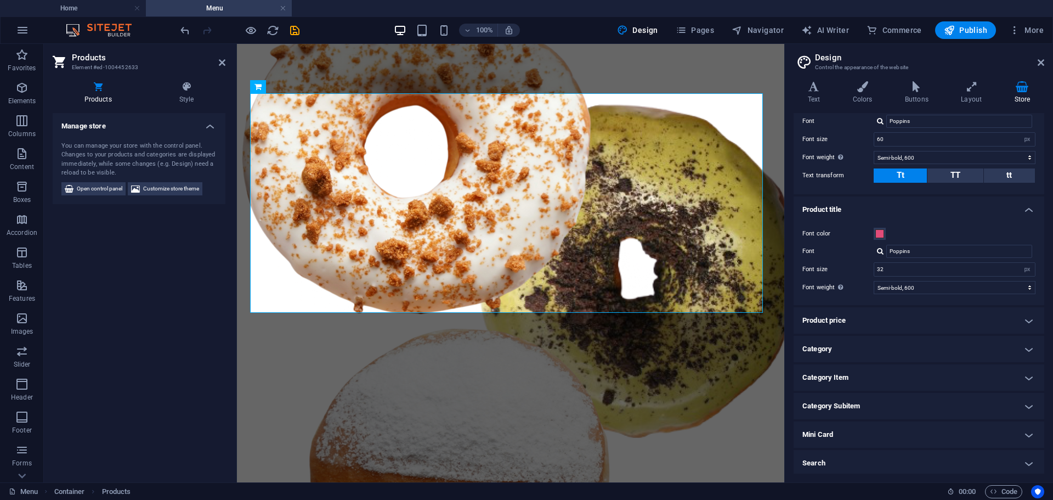
scroll to position [178, 0]
click at [1041, 61] on icon at bounding box center [1041, 62] width 7 height 9
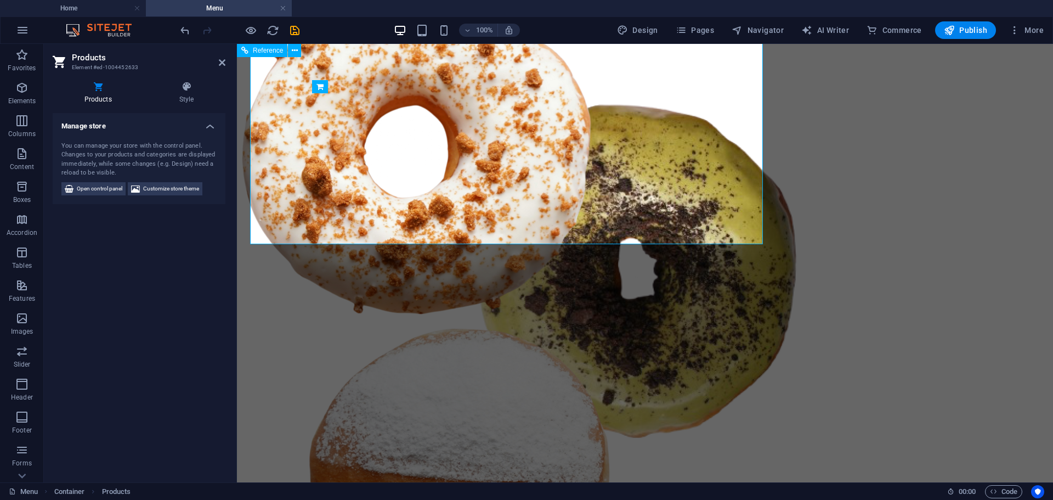
scroll to position [530, 0]
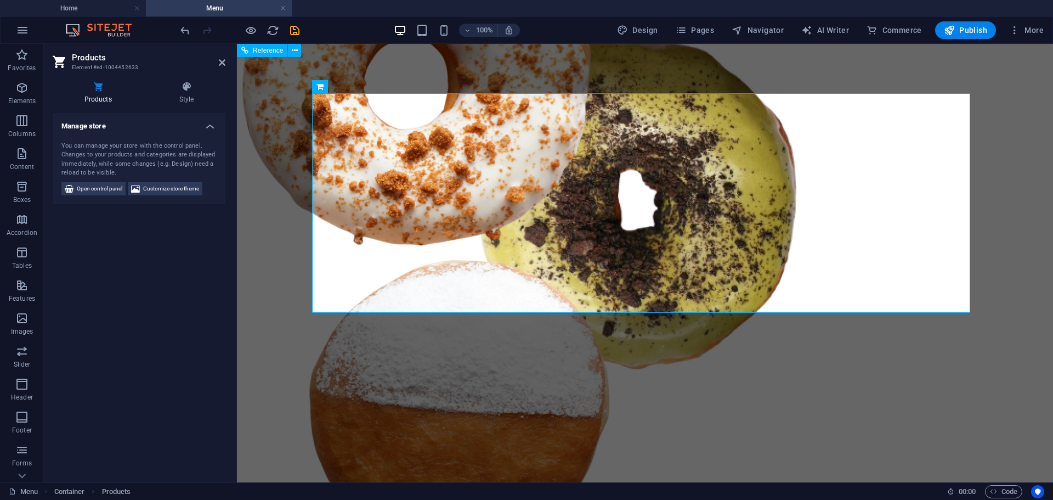
click at [248, 50] on div "Reference" at bounding box center [262, 50] width 50 height 13
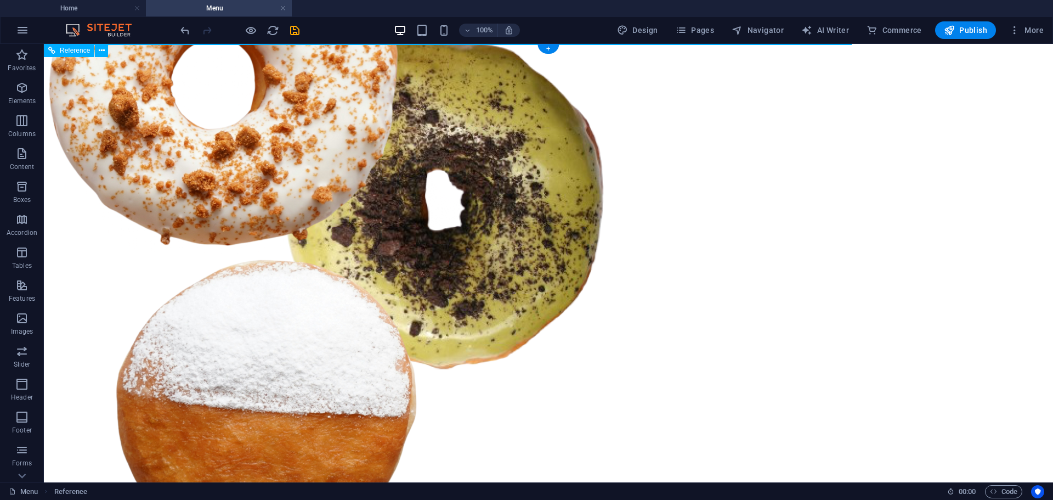
scroll to position [0, 0]
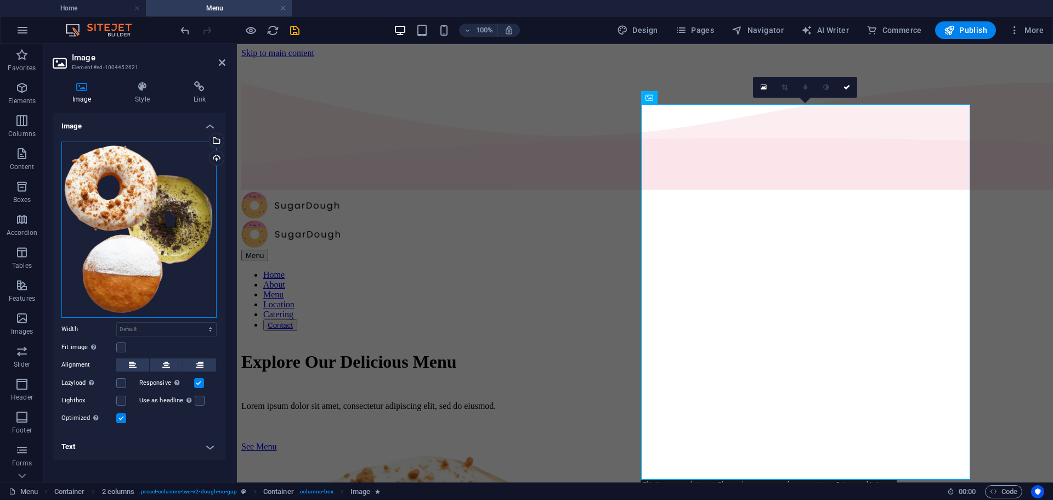
click at [112, 190] on div "Drag files here, click to choose files or select files from Files or our free s…" at bounding box center [138, 230] width 155 height 176
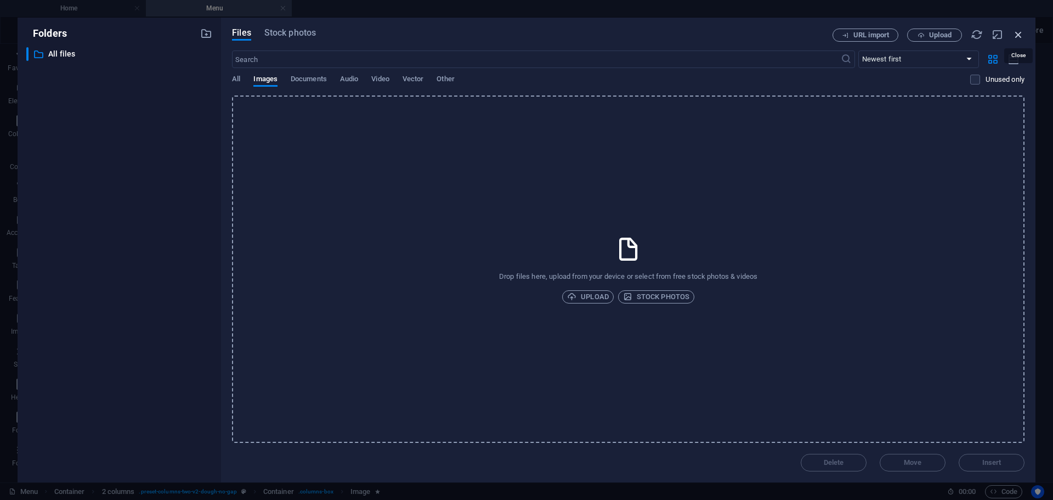
click at [1018, 31] on icon "button" at bounding box center [1019, 35] width 12 height 12
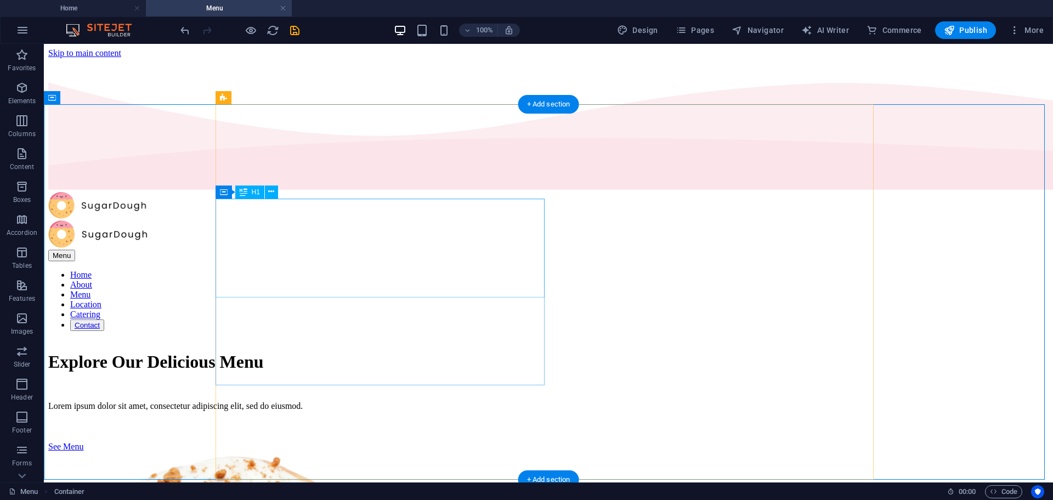
click at [285, 352] on div "Explore Our Delicious Menu" at bounding box center [548, 362] width 1001 height 20
click at [297, 352] on div "Explore Our Delicious Menu" at bounding box center [548, 362] width 1001 height 20
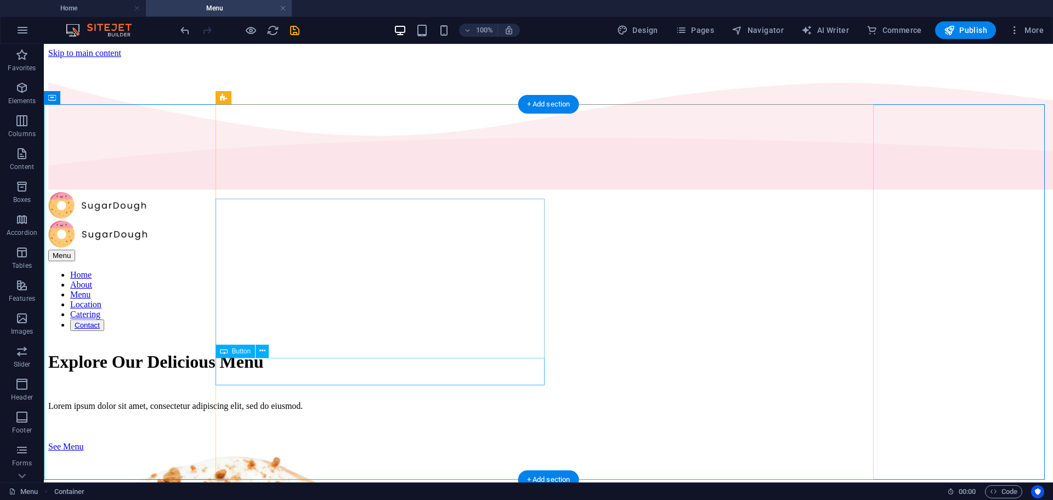
click at [254, 442] on div "See Menu" at bounding box center [548, 447] width 1001 height 10
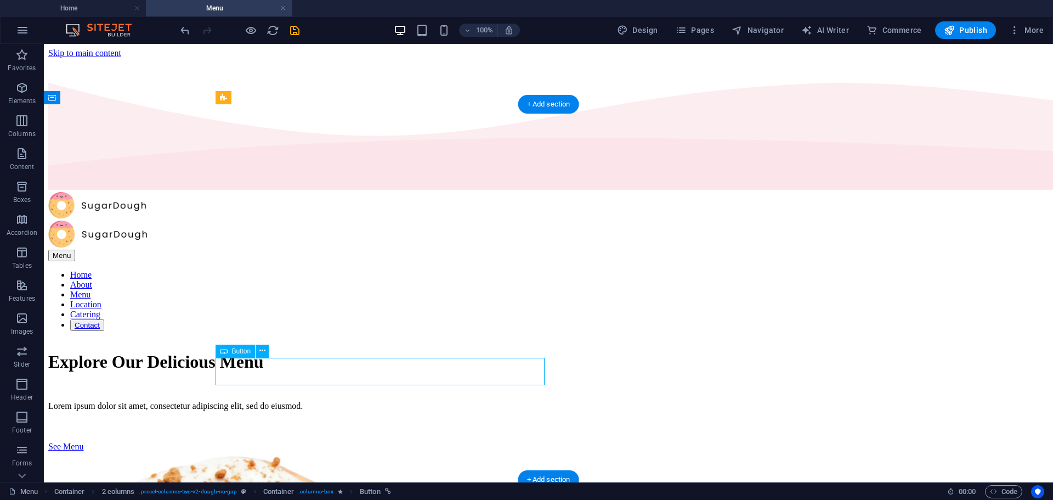
click at [254, 442] on div "See Menu" at bounding box center [548, 447] width 1001 height 10
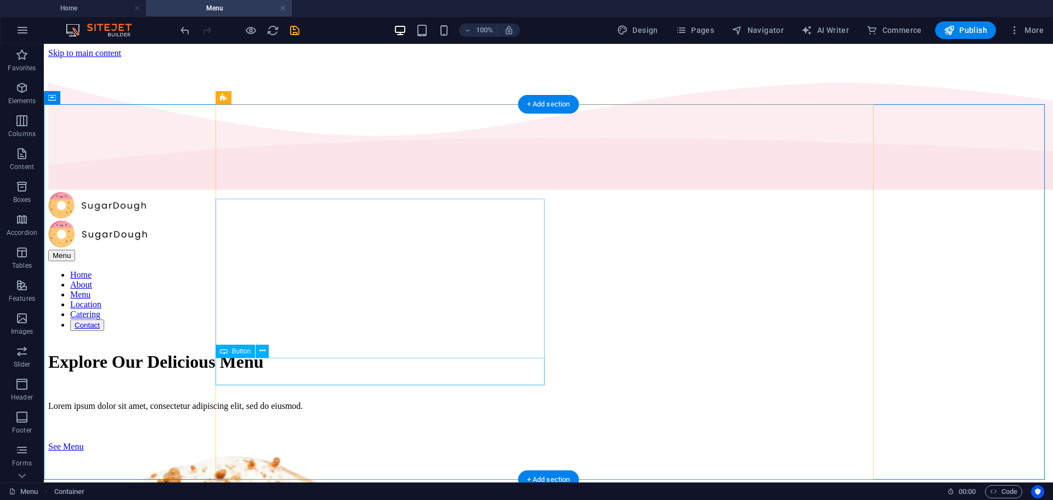
click at [262, 442] on div "See Menu" at bounding box center [548, 447] width 1001 height 10
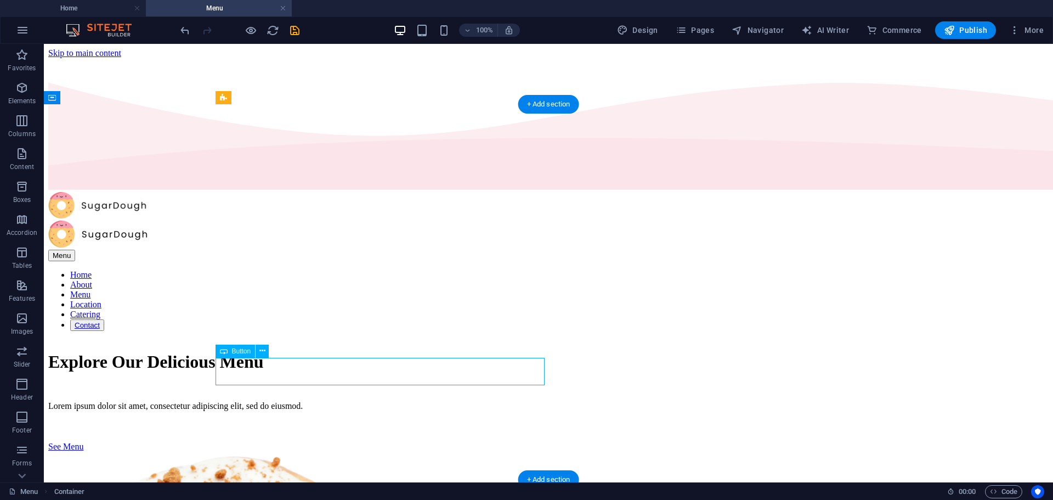
click at [262, 442] on div "See Menu" at bounding box center [548, 447] width 1001 height 10
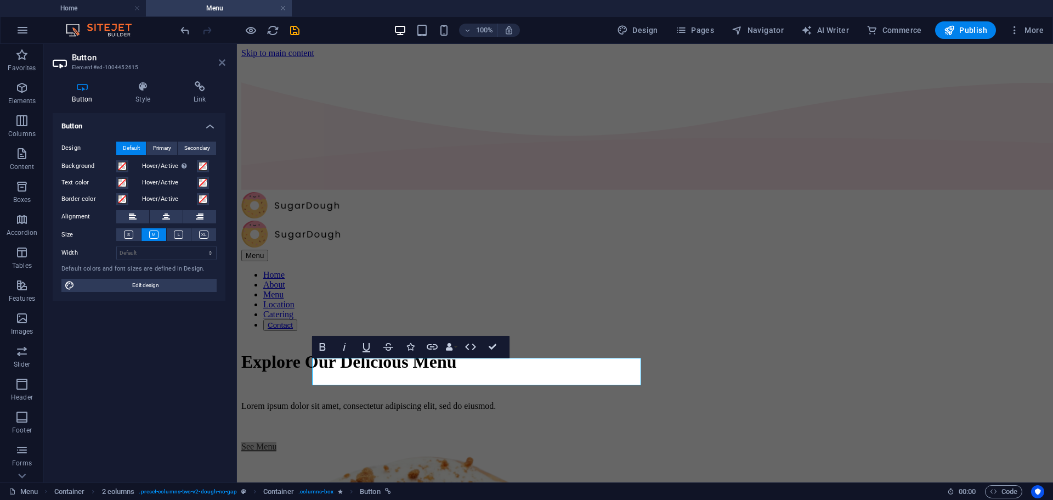
click at [219, 62] on icon at bounding box center [222, 62] width 7 height 9
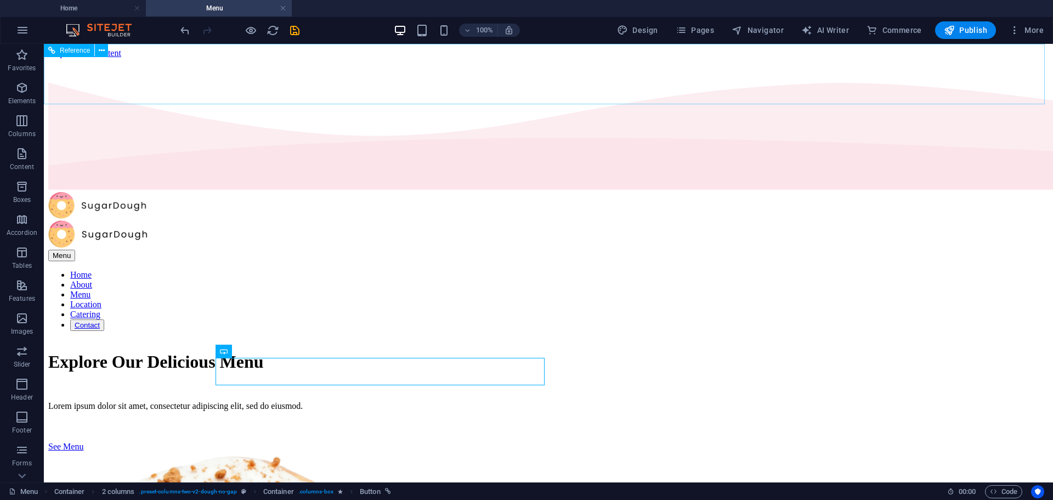
click at [75, 50] on span "Reference" at bounding box center [75, 50] width 30 height 7
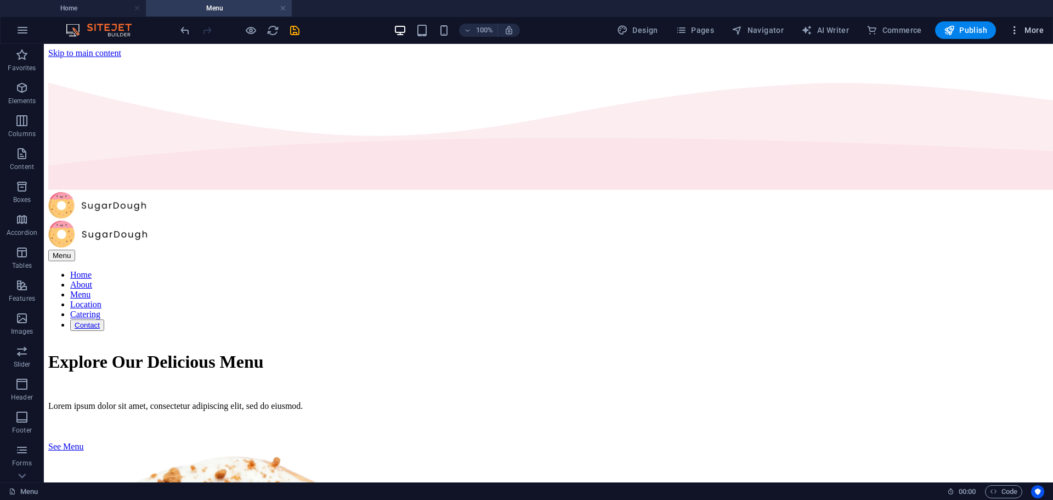
click at [1017, 29] on icon "button" at bounding box center [1014, 30] width 11 height 11
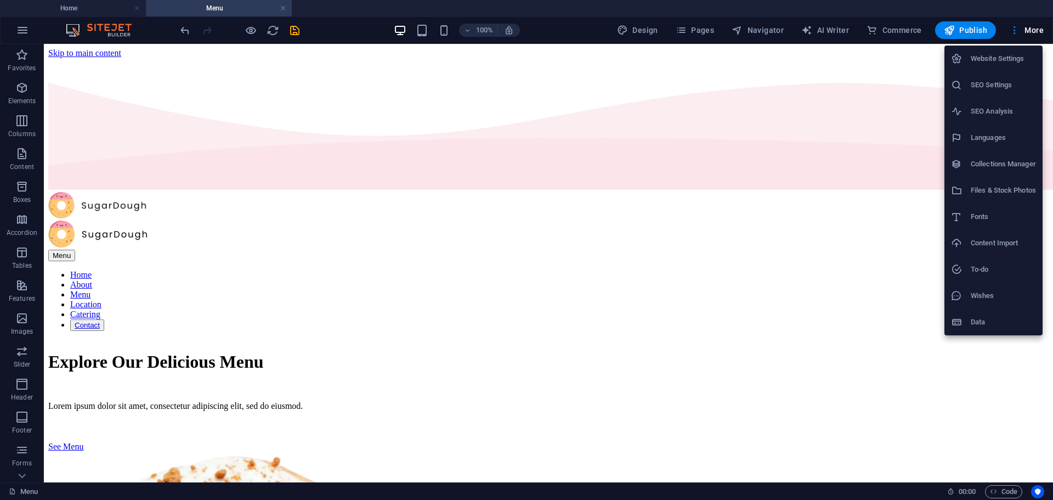
click at [30, 39] on div at bounding box center [526, 250] width 1053 height 500
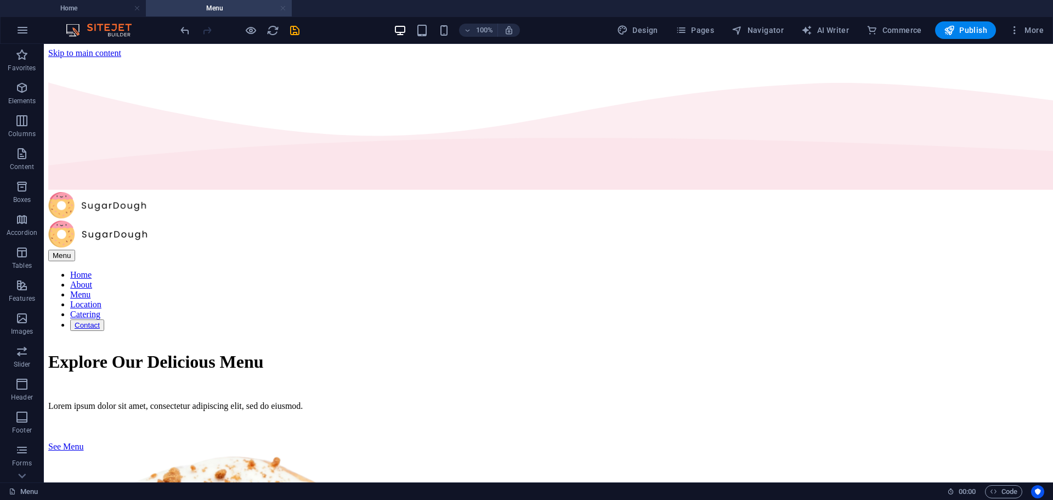
click at [284, 10] on link at bounding box center [283, 8] width 7 height 10
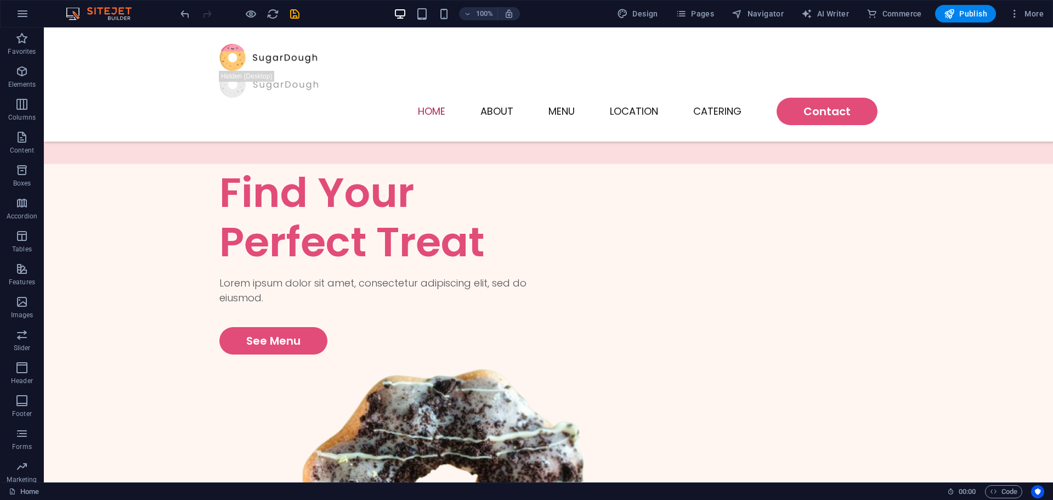
scroll to position [571, 0]
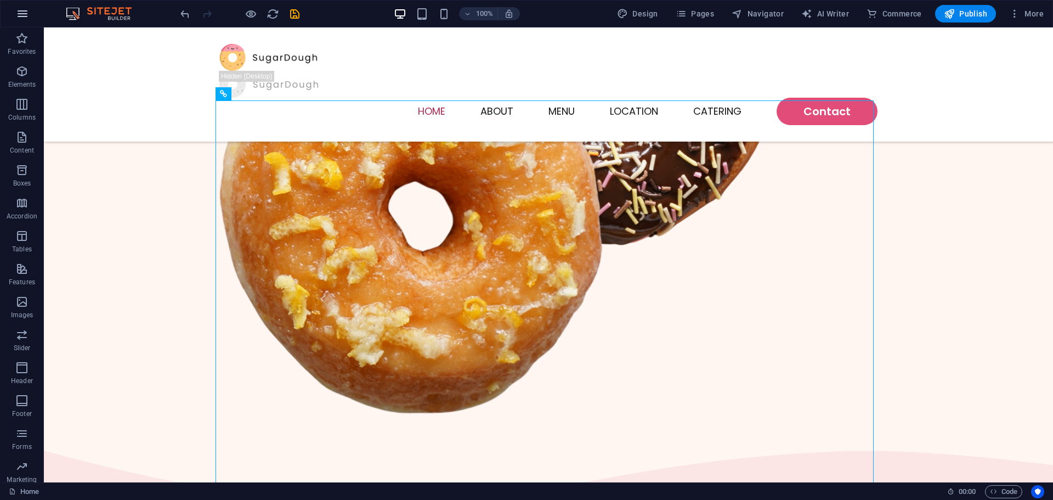
click at [21, 22] on button "button" at bounding box center [22, 14] width 26 height 26
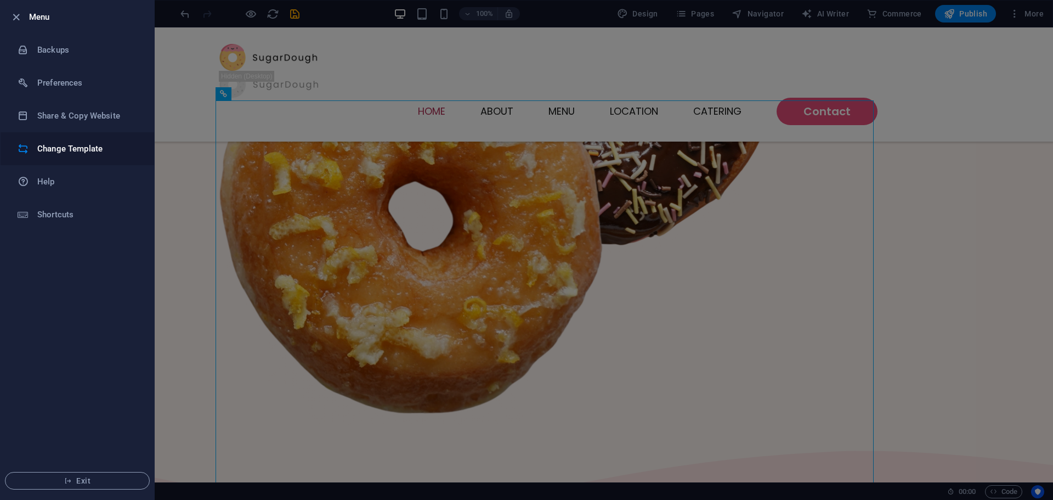
click at [61, 141] on li "Change Template" at bounding box center [78, 148] width 154 height 33
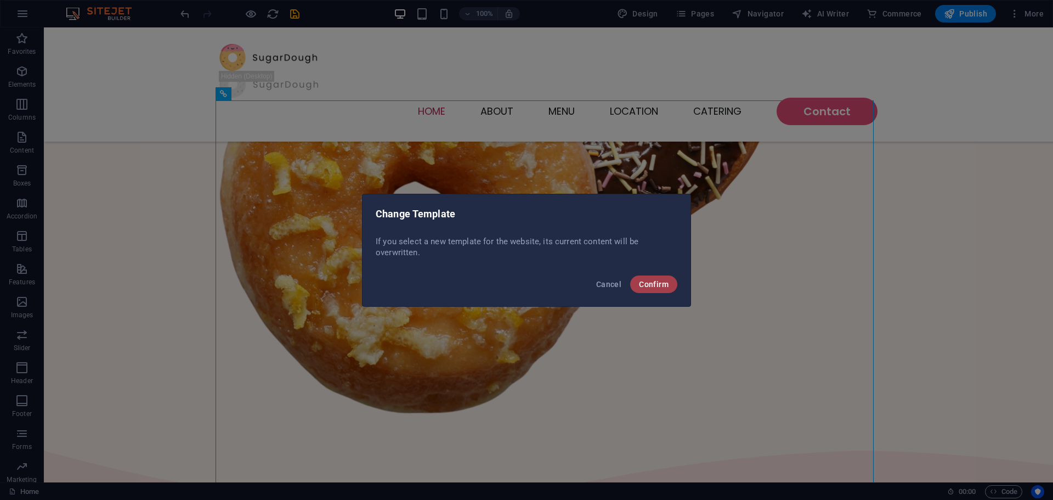
click at [653, 277] on button "Confirm" at bounding box center [653, 284] width 47 height 18
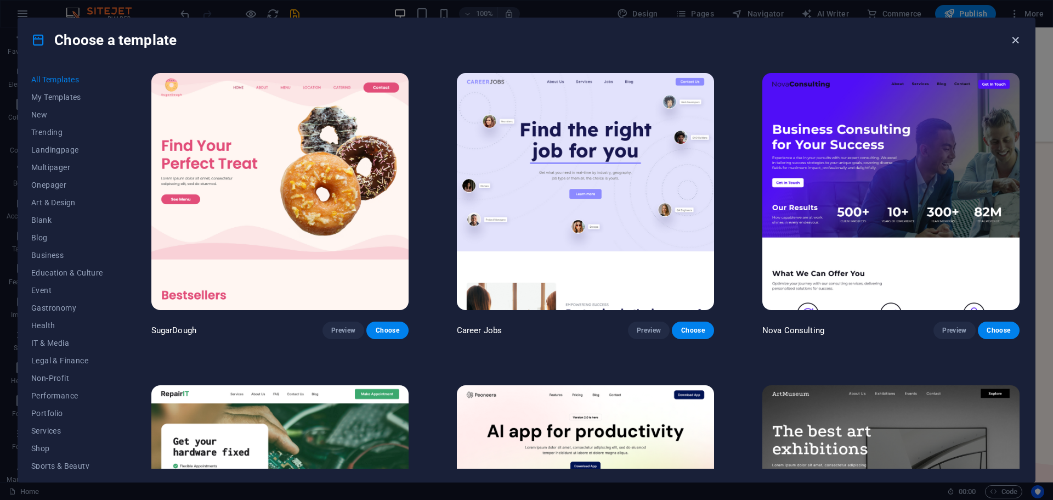
click at [1012, 38] on icon "button" at bounding box center [1015, 40] width 13 height 13
